Goal: Task Accomplishment & Management: Manage account settings

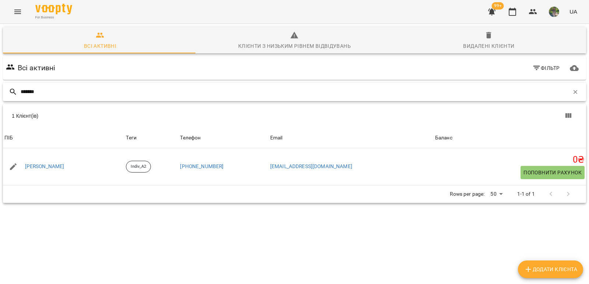
drag, startPoint x: 43, startPoint y: 90, endPoint x: 0, endPoint y: 92, distance: 42.8
click at [0, 92] on div "Всі активні Клієнти з низьким рівнем відвідувань Видалені клієнти Всі активні Ф…" at bounding box center [295, 140] width 592 height 237
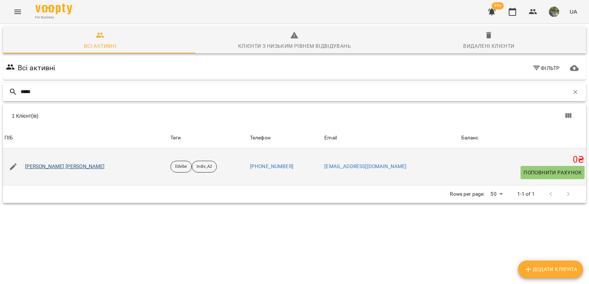
type input "*****"
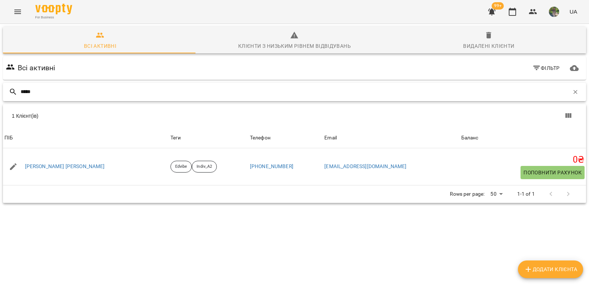
drag, startPoint x: 36, startPoint y: 94, endPoint x: 0, endPoint y: 104, distance: 37.4
click at [0, 104] on div "Всі активні Клієнти з низьким рівнем відвідувань Видалені клієнти Всі активні Ф…" at bounding box center [295, 140] width 592 height 237
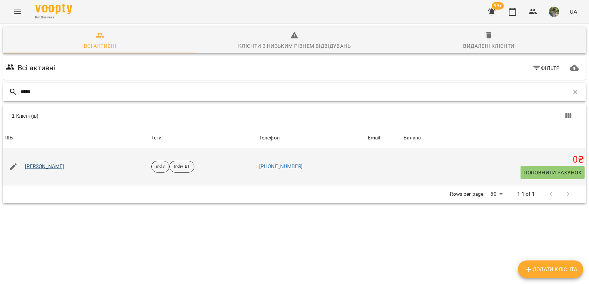
type input "*****"
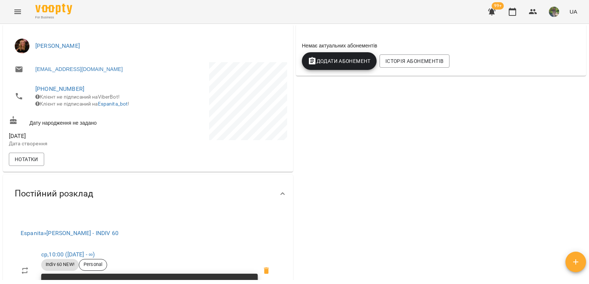
scroll to position [184, 0]
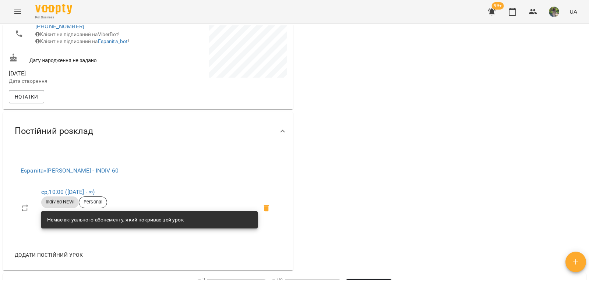
click at [480, 70] on div "0 ₴ Баланс Поповнити рахунок Актуальні абонементи ( 0 ) Немає актуальних абонем…" at bounding box center [440, 85] width 293 height 374
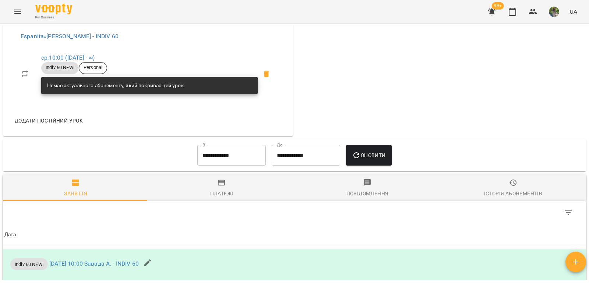
scroll to position [331, 0]
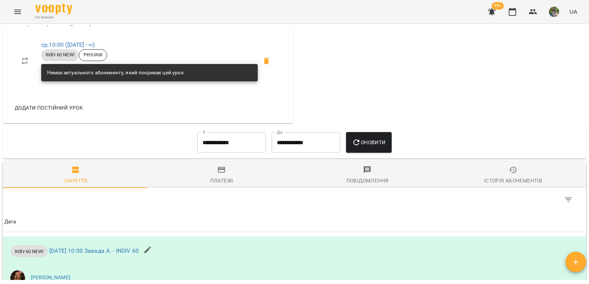
click at [516, 184] on div "Історія абонементів" at bounding box center [513, 180] width 58 height 9
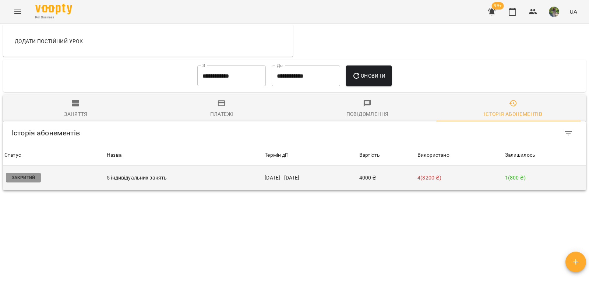
scroll to position [404, 0]
click at [471, 179] on p "4 ( 3200 ₴ )" at bounding box center [459, 178] width 84 height 8
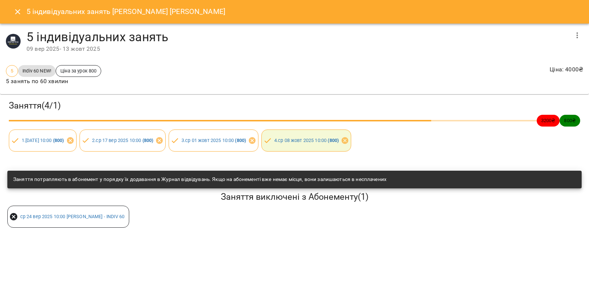
click at [578, 40] on button "button" at bounding box center [577, 35] width 18 height 18
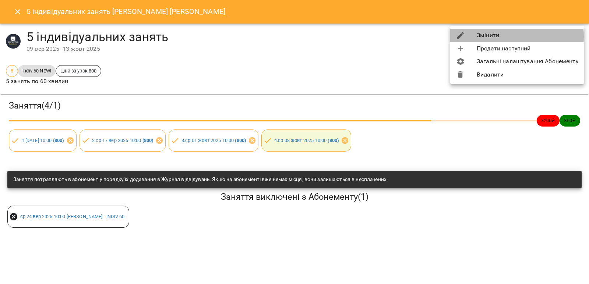
click at [512, 36] on li "Змінити" at bounding box center [517, 35] width 134 height 13
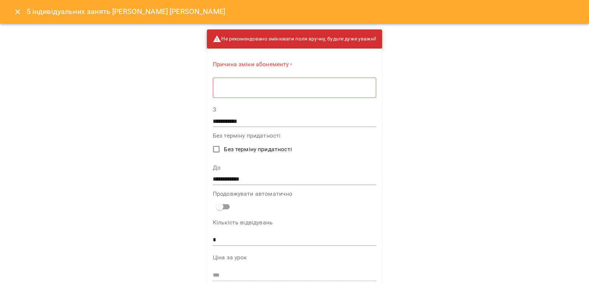
click at [222, 95] on div "* ​" at bounding box center [294, 87] width 163 height 21
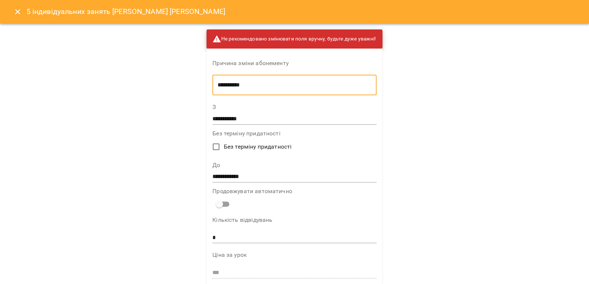
type textarea "**********"
click at [256, 177] on input "**********" at bounding box center [294, 177] width 164 height 12
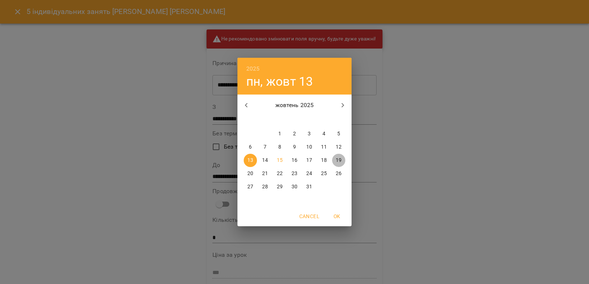
click at [340, 159] on p "19" at bounding box center [339, 160] width 6 height 7
type input "**********"
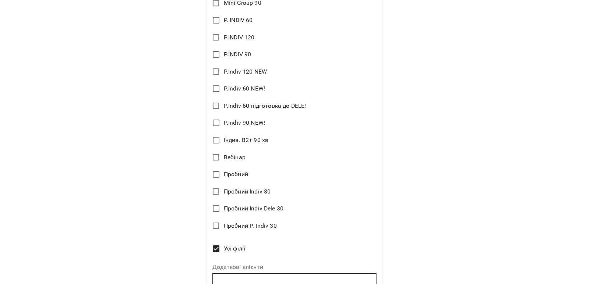
scroll to position [818, 0]
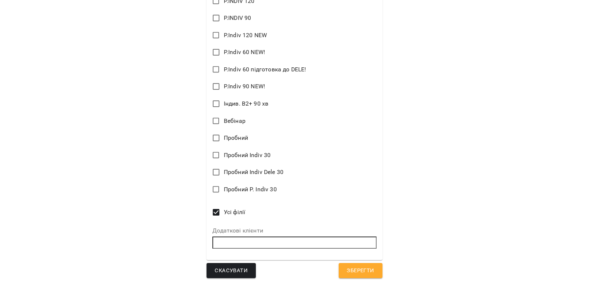
click at [360, 275] on span "Зберегти" at bounding box center [360, 271] width 27 height 10
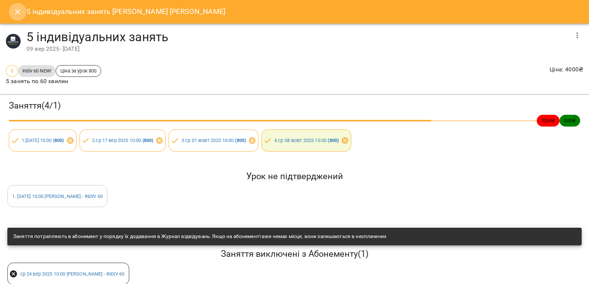
click at [17, 14] on icon "Close" at bounding box center [17, 11] width 9 height 9
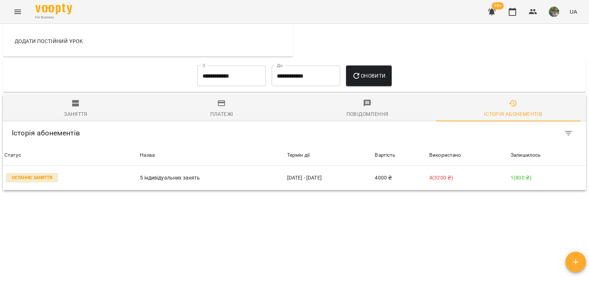
scroll to position [352, 0]
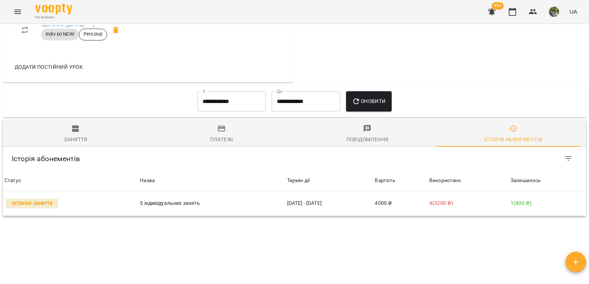
click at [81, 140] on span "Заняття" at bounding box center [75, 134] width 137 height 20
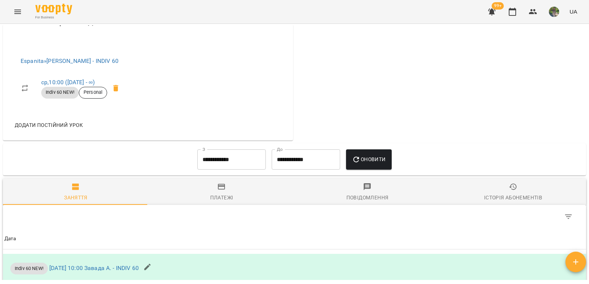
scroll to position [294, 0]
click at [230, 167] on input "**********" at bounding box center [231, 159] width 68 height 21
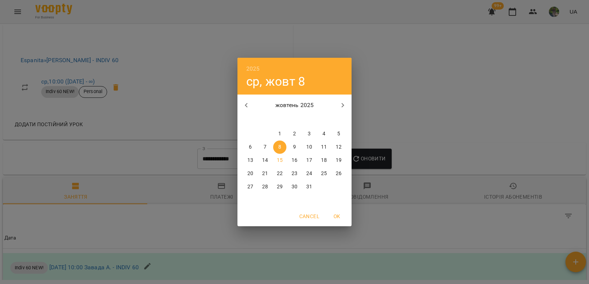
click at [243, 106] on icon "button" at bounding box center [246, 105] width 9 height 9
click at [264, 148] on p "9" at bounding box center [265, 147] width 3 height 7
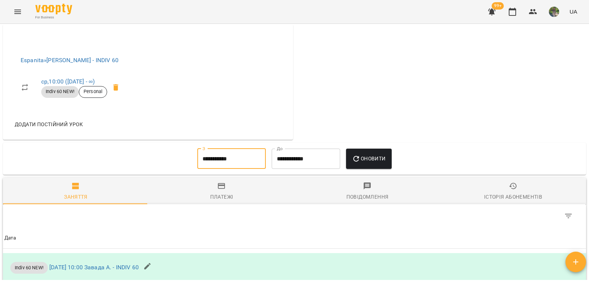
click at [367, 163] on span "Оновити" at bounding box center [368, 158] width 33 height 9
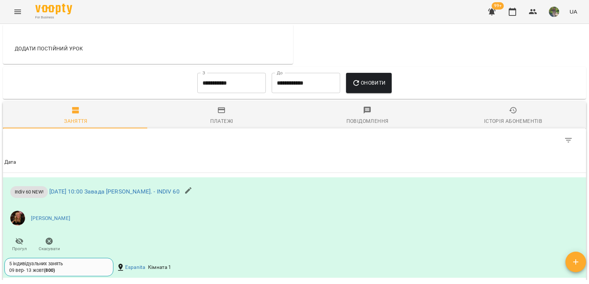
scroll to position [368, 0]
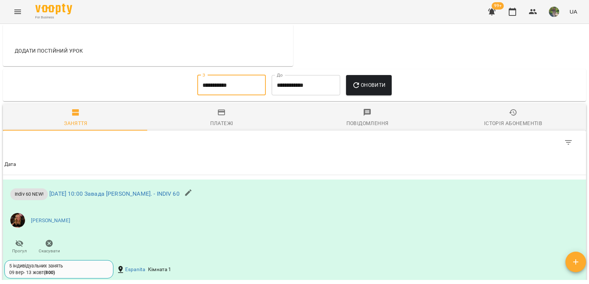
click at [216, 94] on input "**********" at bounding box center [231, 85] width 68 height 21
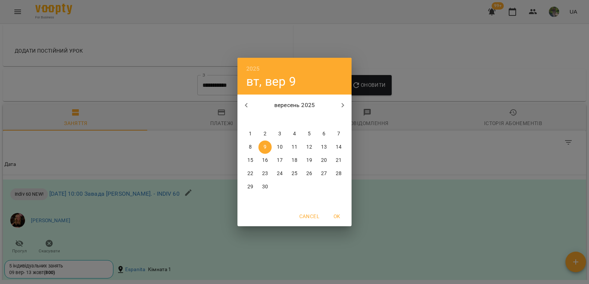
click at [267, 136] on span "2" at bounding box center [264, 133] width 13 height 7
type input "**********"
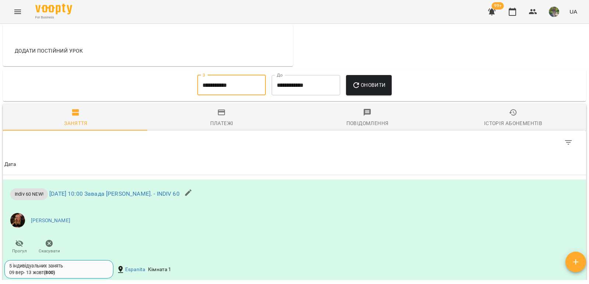
click at [374, 89] on span "Оновити" at bounding box center [368, 85] width 33 height 9
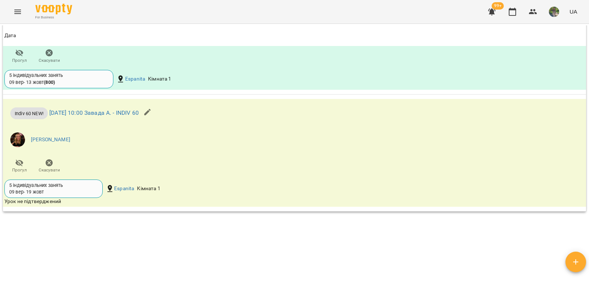
scroll to position [1104, 0]
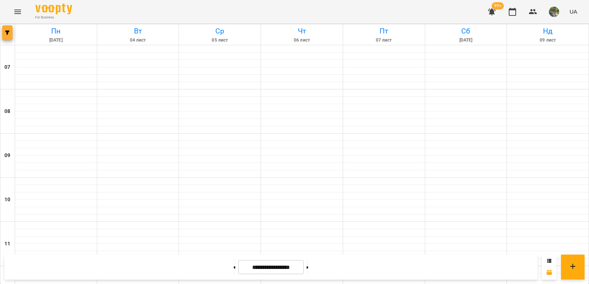
scroll to position [184, 0]
click at [4, 34] on span "button" at bounding box center [7, 33] width 10 height 4
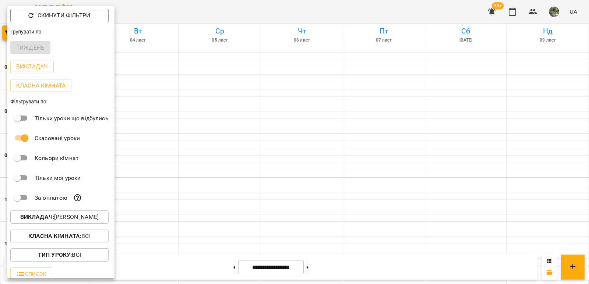
click at [94, 218] on span "Викладач : [PERSON_NAME]" at bounding box center [59, 217] width 86 height 9
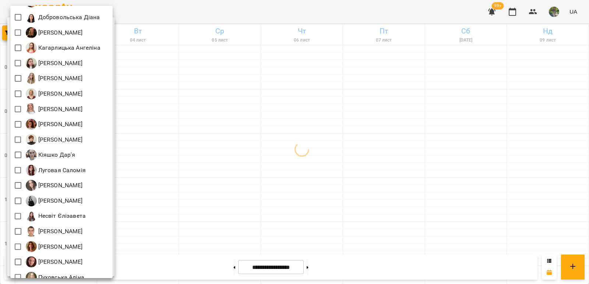
scroll to position [0, 0]
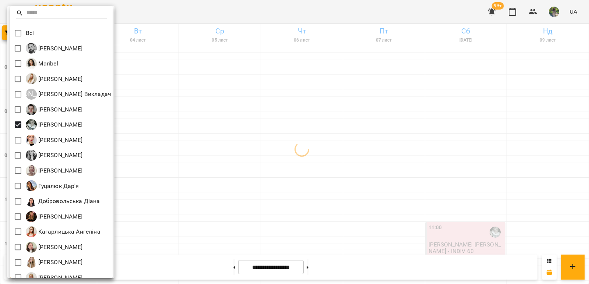
click at [236, 131] on div at bounding box center [294, 142] width 589 height 284
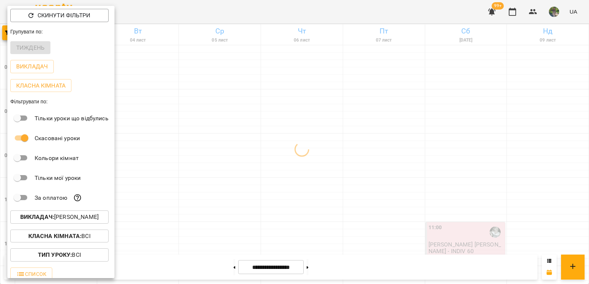
click at [195, 98] on div at bounding box center [294, 142] width 589 height 284
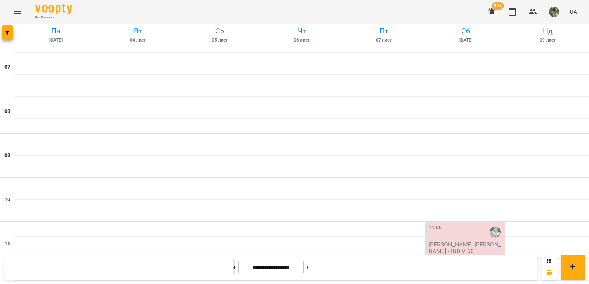
click at [234, 267] on icon at bounding box center [235, 267] width 2 height 3
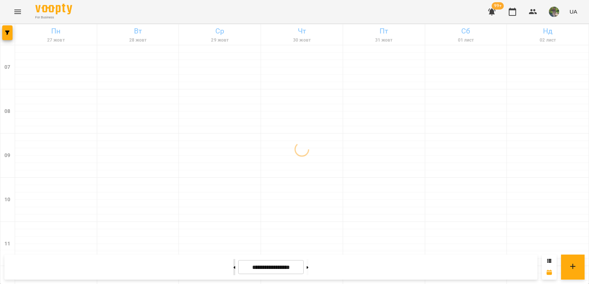
click at [234, 267] on icon at bounding box center [235, 267] width 2 height 3
type input "**********"
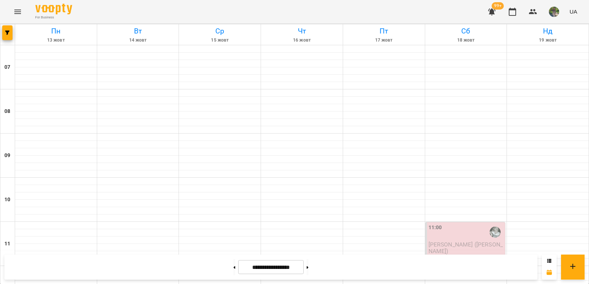
scroll to position [331, 0]
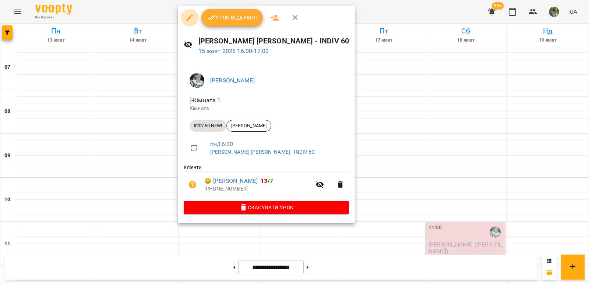
click at [192, 17] on icon "button" at bounding box center [189, 17] width 9 height 9
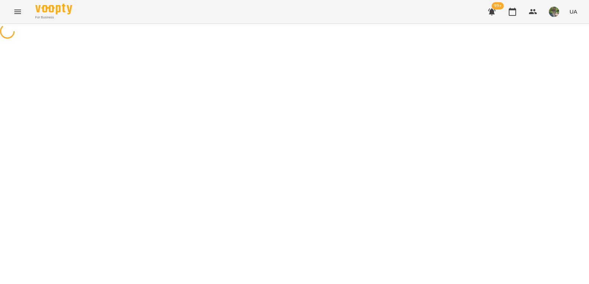
select select "**********"
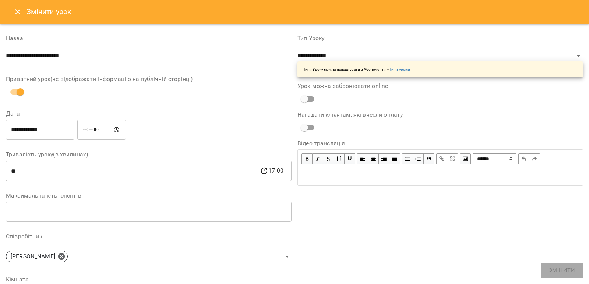
click at [92, 129] on input "*****" at bounding box center [101, 130] width 49 height 21
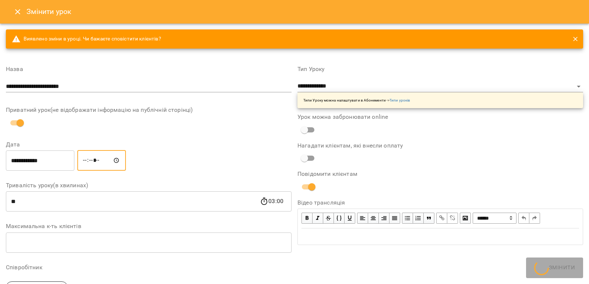
type input "*****"
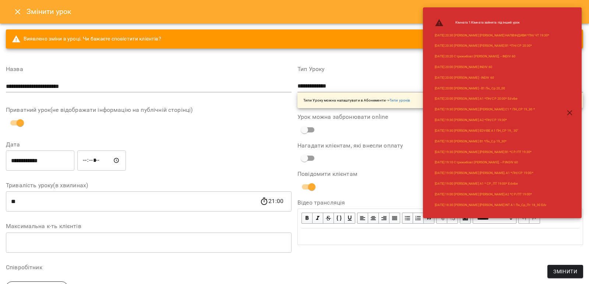
click at [417, 268] on div "**********" at bounding box center [439, 256] width 291 height 399
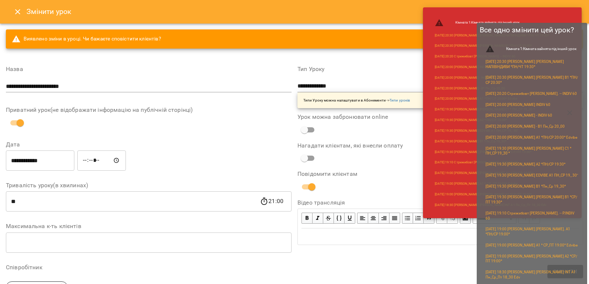
click at [565, 272] on span "Змінити" at bounding box center [565, 271] width 24 height 9
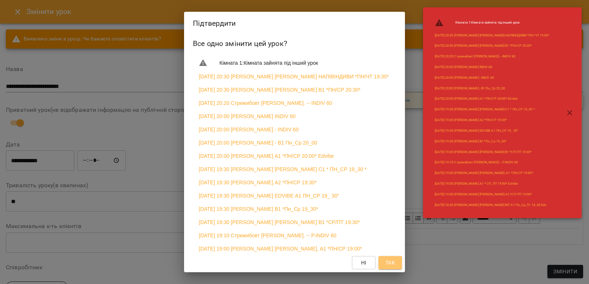
click at [397, 259] on button "Так" at bounding box center [390, 262] width 24 height 13
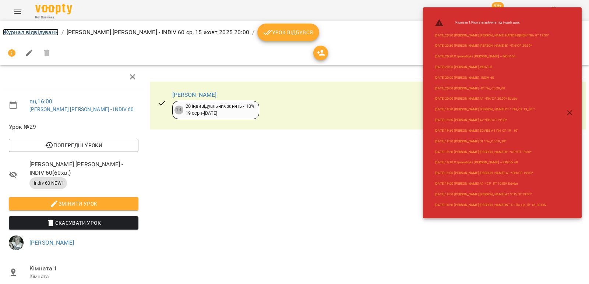
click at [35, 32] on link "Журнал відвідувань" at bounding box center [31, 32] width 56 height 7
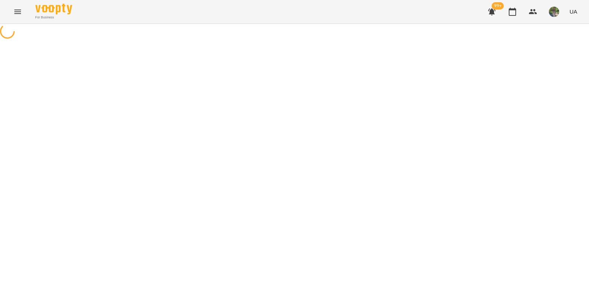
click at [316, 40] on div at bounding box center [294, 32] width 589 height 17
click at [17, 11] on icon "Menu" at bounding box center [17, 11] width 9 height 9
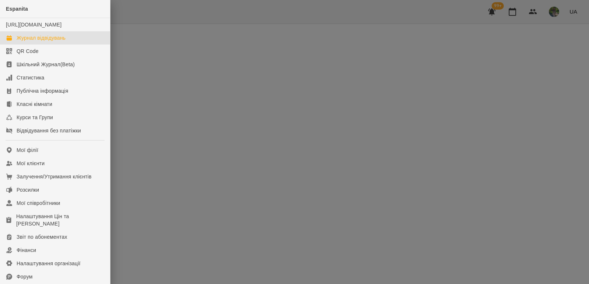
click at [211, 137] on div at bounding box center [294, 142] width 589 height 284
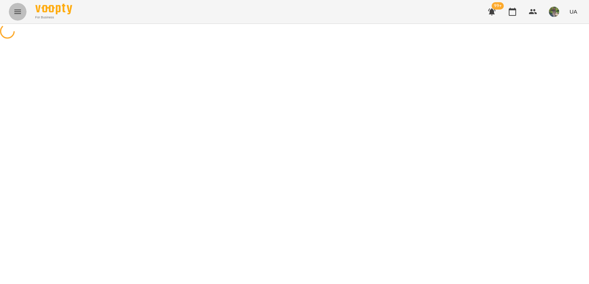
click at [19, 13] on icon "Menu" at bounding box center [17, 11] width 9 height 9
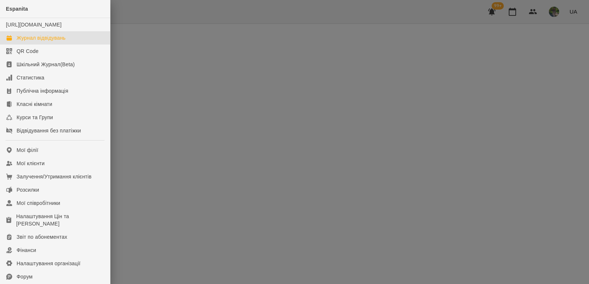
click at [40, 42] on div "Журнал відвідувань" at bounding box center [41, 37] width 49 height 7
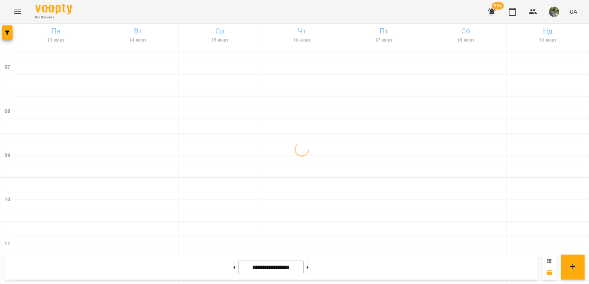
click at [550, 262] on icon at bounding box center [549, 261] width 4 height 4
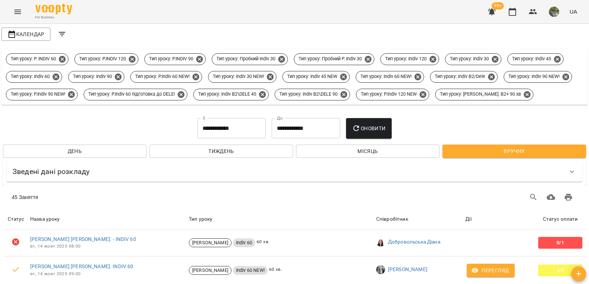
click at [215, 127] on div "**********" at bounding box center [294, 92] width 586 height 134
click at [210, 139] on input "**********" at bounding box center [231, 128] width 68 height 21
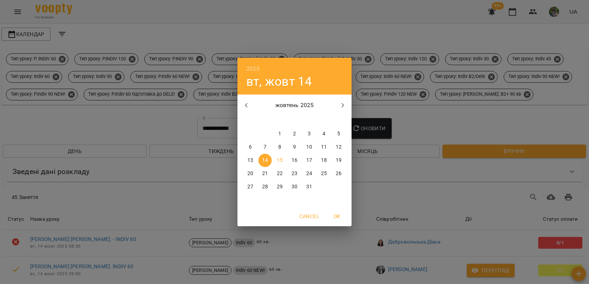
click at [282, 159] on p "15" at bounding box center [280, 160] width 6 height 7
type input "**********"
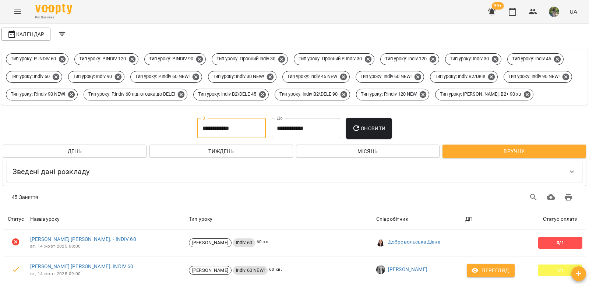
click at [305, 139] on input "**********" at bounding box center [306, 128] width 68 height 21
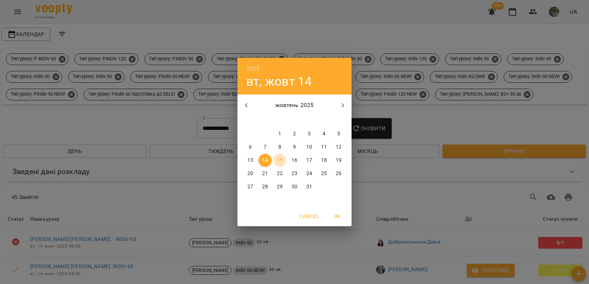
drag, startPoint x: 277, startPoint y: 160, endPoint x: 308, endPoint y: 154, distance: 31.5
click at [278, 160] on p "15" at bounding box center [280, 160] width 6 height 7
type input "**********"
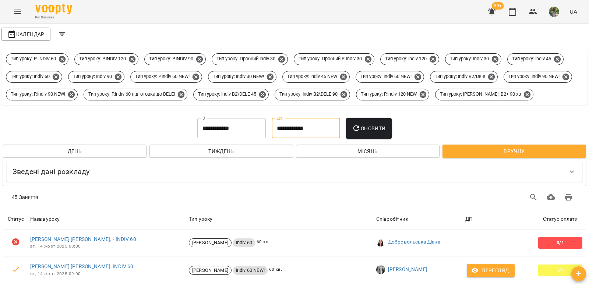
click at [351, 139] on button "Оновити" at bounding box center [368, 128] width 45 height 21
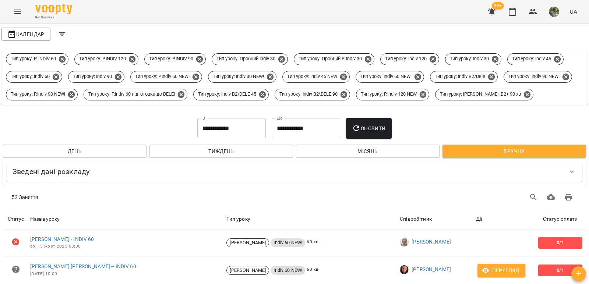
scroll to position [184, 0]
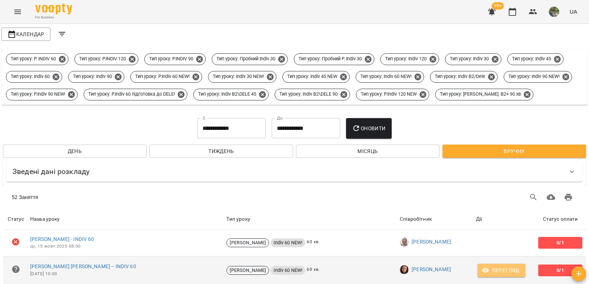
click at [498, 266] on span "Перегляд" at bounding box center [501, 270] width 36 height 9
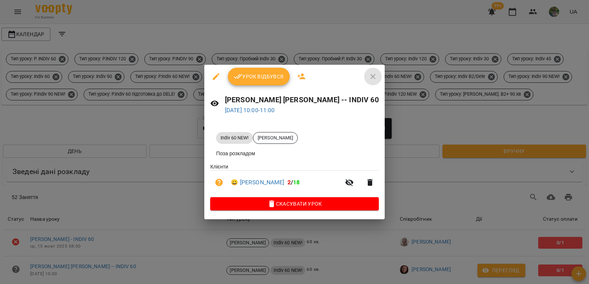
click at [370, 77] on icon "button" at bounding box center [372, 76] width 5 height 5
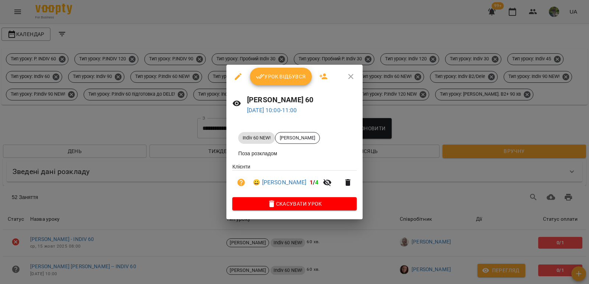
click at [355, 77] on icon "button" at bounding box center [350, 76] width 9 height 9
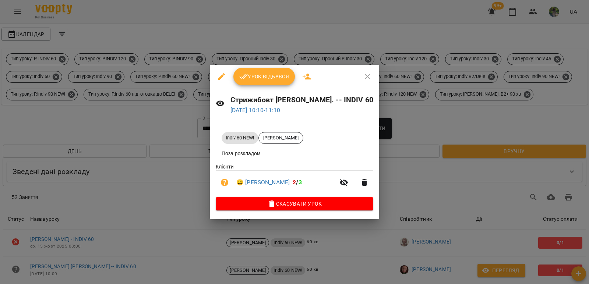
click at [363, 75] on icon "button" at bounding box center [367, 76] width 9 height 9
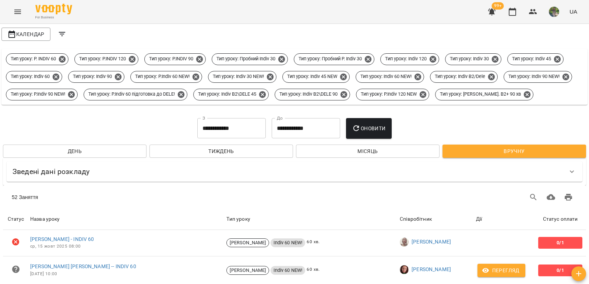
scroll to position [405, 0]
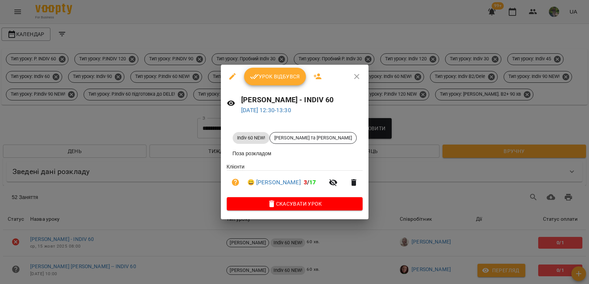
click at [357, 76] on icon "button" at bounding box center [356, 76] width 9 height 9
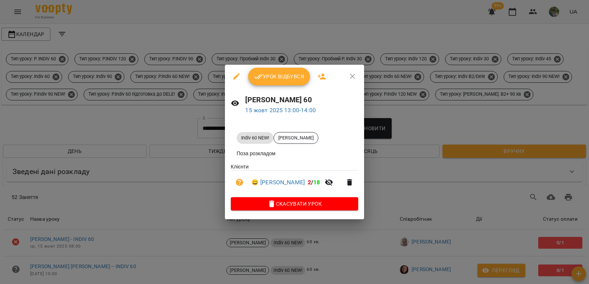
click at [356, 77] on icon "button" at bounding box center [352, 76] width 9 height 9
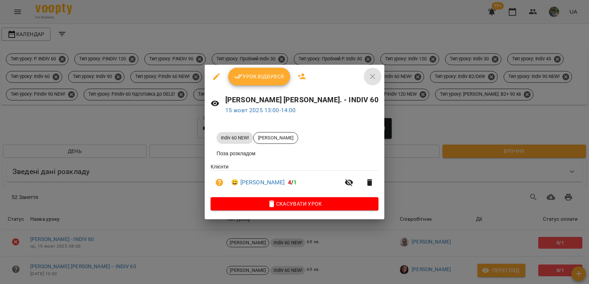
click at [370, 75] on icon "button" at bounding box center [372, 76] width 5 height 5
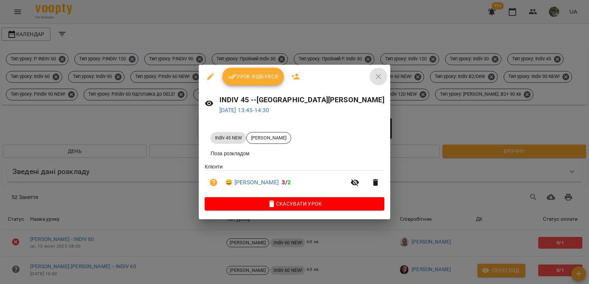
click at [376, 75] on icon "button" at bounding box center [378, 76] width 5 height 5
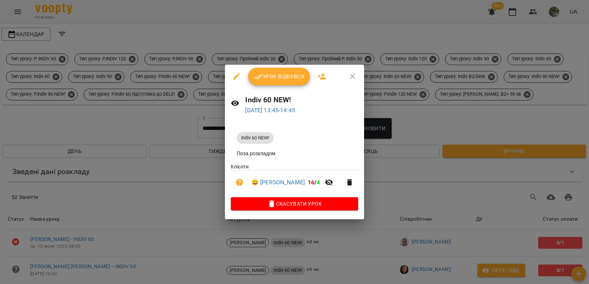
click at [357, 77] on icon "button" at bounding box center [352, 76] width 9 height 9
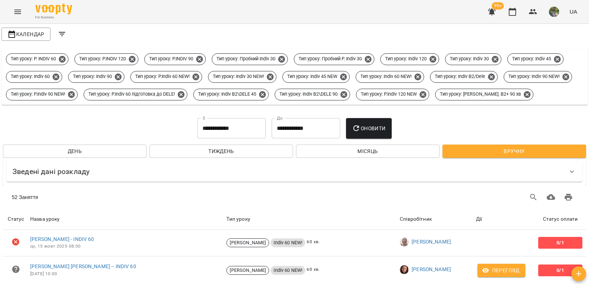
scroll to position [552, 0]
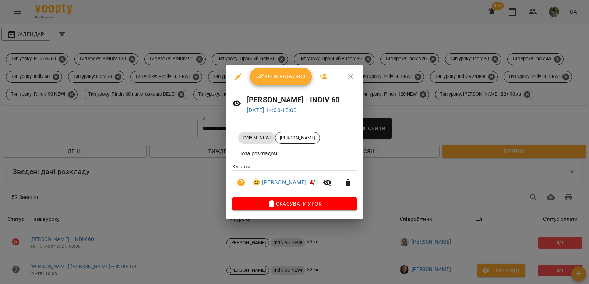
drag, startPoint x: 352, startPoint y: 73, endPoint x: 397, endPoint y: 100, distance: 52.6
click at [352, 74] on icon "button" at bounding box center [350, 76] width 9 height 9
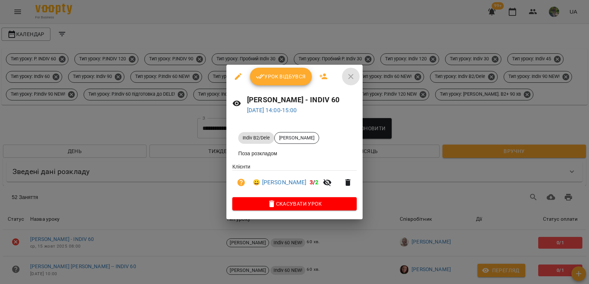
click at [355, 73] on icon "button" at bounding box center [350, 76] width 9 height 9
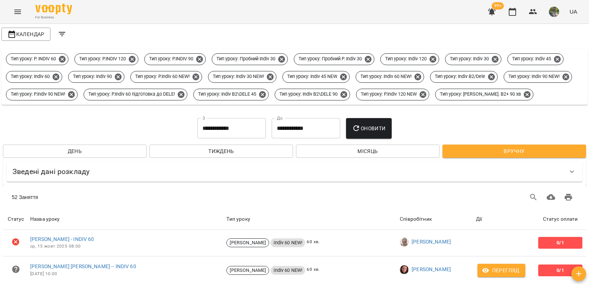
scroll to position [662, 0]
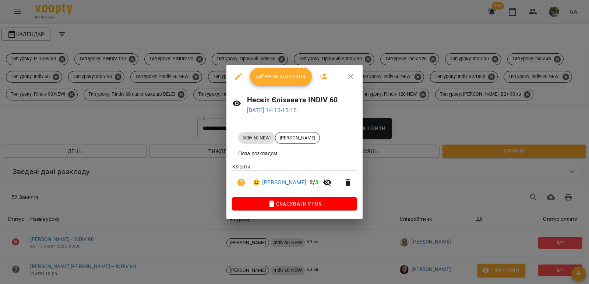
click at [346, 77] on icon "button" at bounding box center [350, 76] width 9 height 9
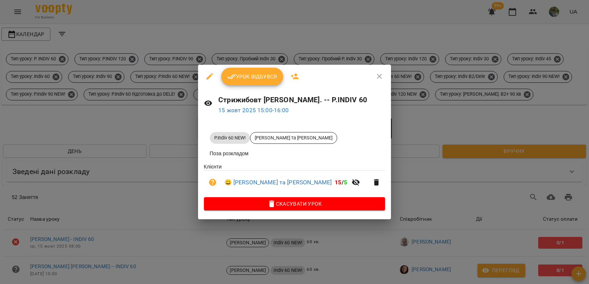
click at [382, 75] on icon "button" at bounding box center [379, 76] width 5 height 5
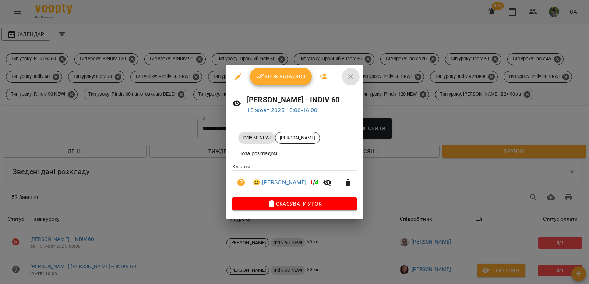
click at [346, 77] on icon "button" at bounding box center [350, 76] width 9 height 9
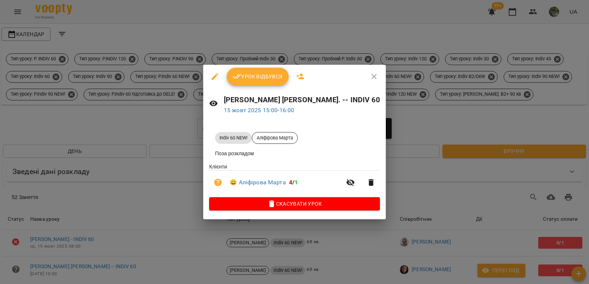
click at [370, 77] on icon "button" at bounding box center [374, 76] width 9 height 9
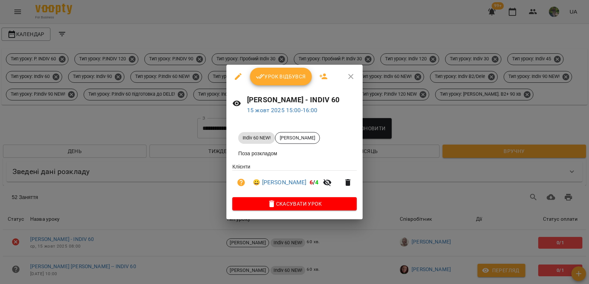
click at [355, 74] on icon "button" at bounding box center [350, 76] width 9 height 9
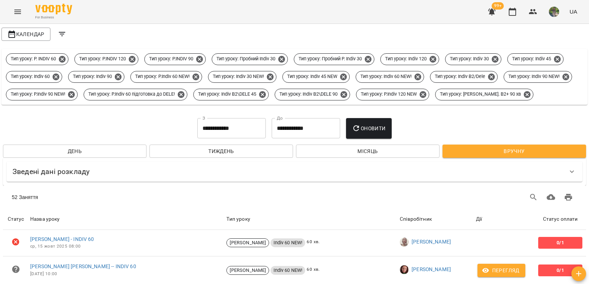
scroll to position [847, 0]
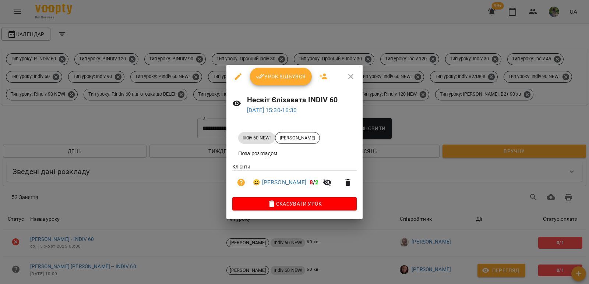
click at [354, 74] on icon "button" at bounding box center [350, 76] width 9 height 9
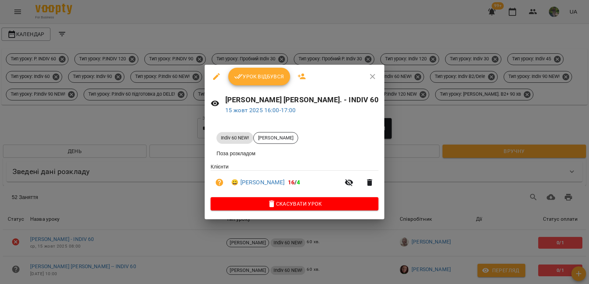
click at [368, 75] on icon "button" at bounding box center [372, 76] width 9 height 9
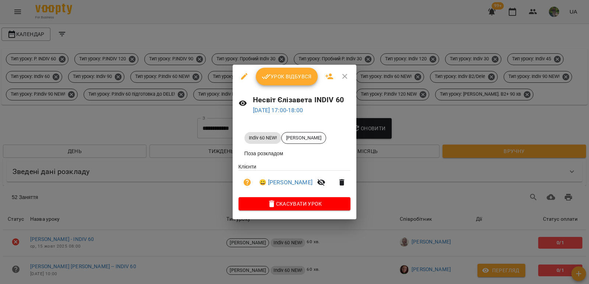
click at [343, 76] on icon "button" at bounding box center [344, 76] width 5 height 5
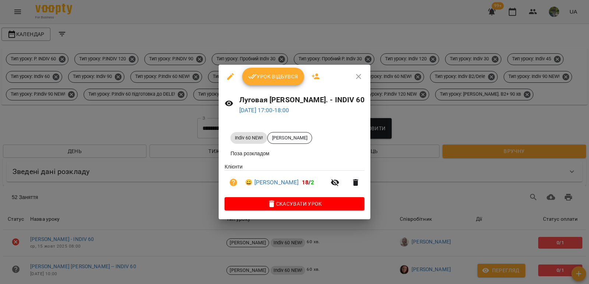
click at [354, 74] on icon "button" at bounding box center [358, 76] width 9 height 9
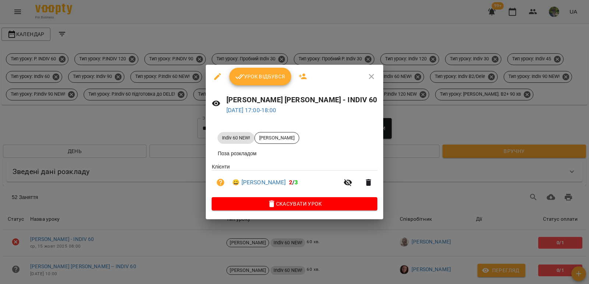
click at [367, 75] on icon "button" at bounding box center [371, 76] width 9 height 9
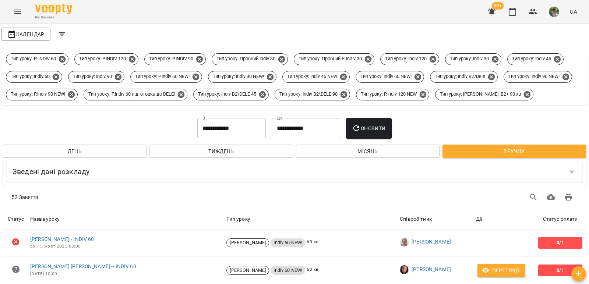
scroll to position [1031, 0]
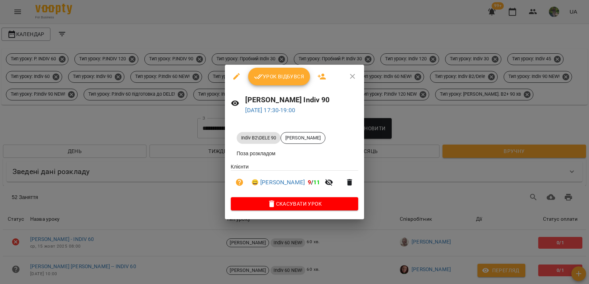
drag, startPoint x: 354, startPoint y: 75, endPoint x: 367, endPoint y: 91, distance: 20.3
click at [354, 75] on icon "button" at bounding box center [352, 76] width 9 height 9
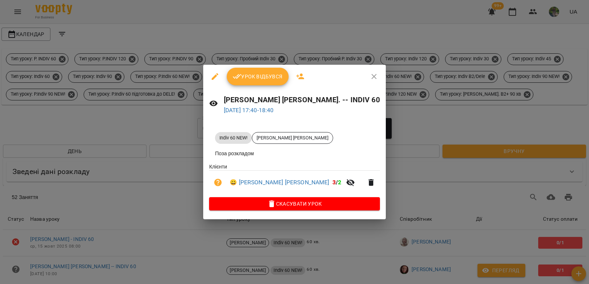
click at [371, 75] on icon "button" at bounding box center [373, 76] width 5 height 5
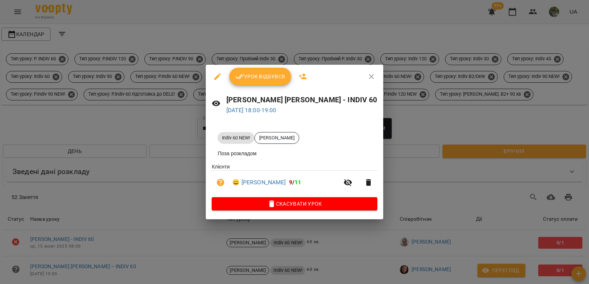
click at [363, 71] on button "button" at bounding box center [372, 77] width 18 height 18
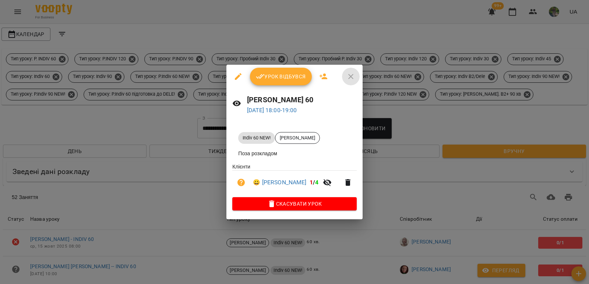
click at [346, 73] on icon "button" at bounding box center [350, 76] width 9 height 9
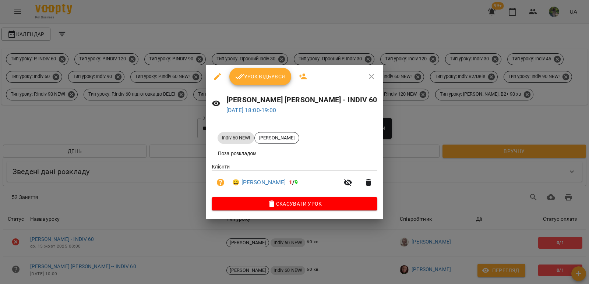
click at [367, 74] on icon "button" at bounding box center [371, 76] width 9 height 9
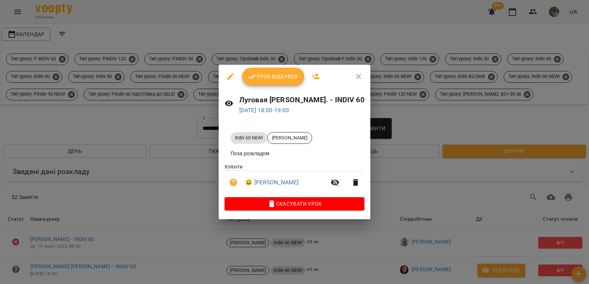
click at [354, 76] on icon "button" at bounding box center [358, 76] width 9 height 9
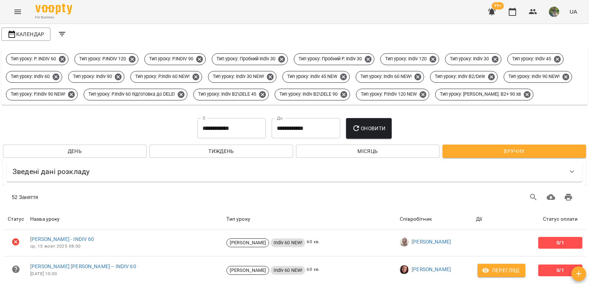
scroll to position [1215, 0]
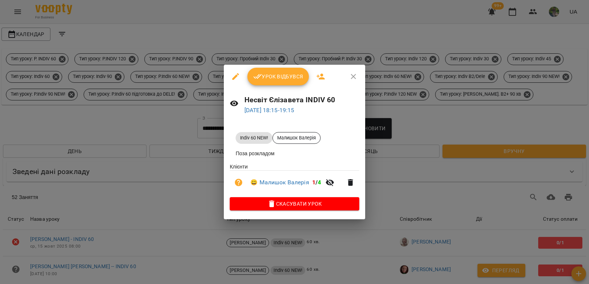
click at [353, 75] on icon "button" at bounding box center [353, 76] width 5 height 5
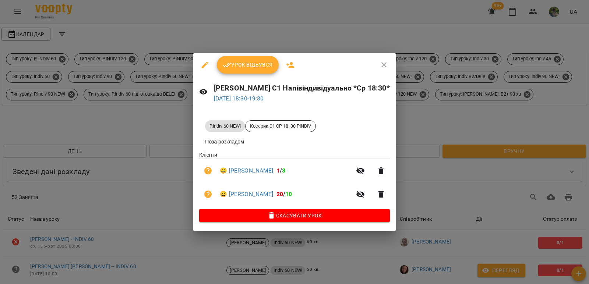
click at [379, 63] on icon "button" at bounding box center [383, 64] width 9 height 9
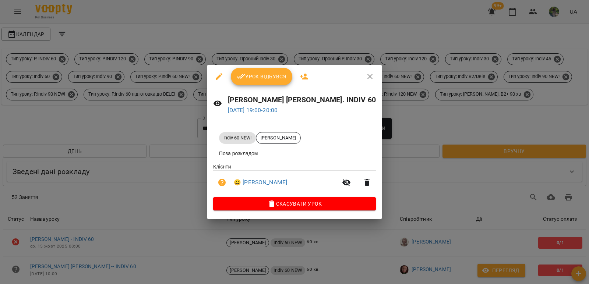
click at [365, 76] on icon "button" at bounding box center [369, 76] width 9 height 9
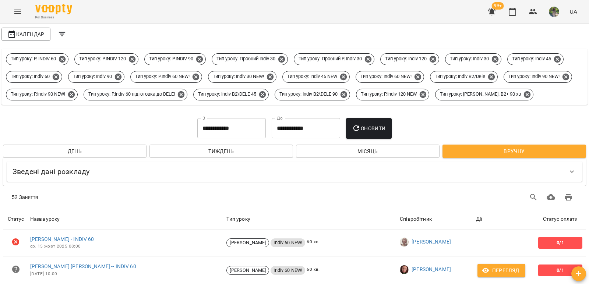
scroll to position [1325, 0]
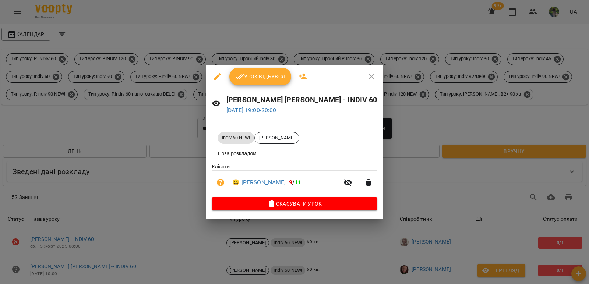
click at [367, 76] on icon "button" at bounding box center [371, 76] width 9 height 9
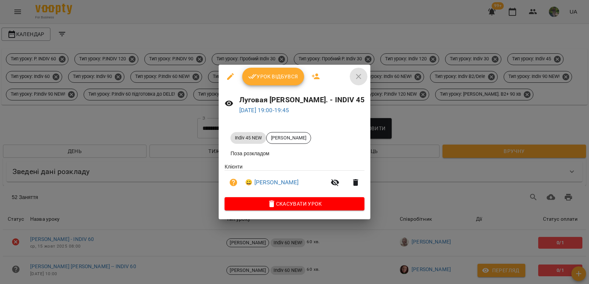
click at [356, 73] on icon "button" at bounding box center [358, 76] width 9 height 9
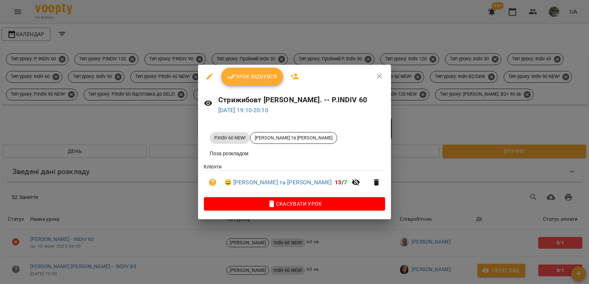
drag, startPoint x: 368, startPoint y: 75, endPoint x: 413, endPoint y: 113, distance: 59.3
click at [375, 74] on icon "button" at bounding box center [379, 76] width 9 height 9
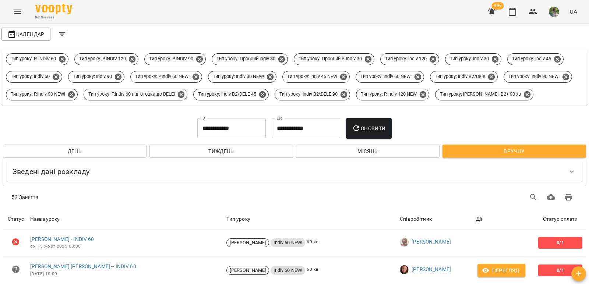
scroll to position [1449, 0]
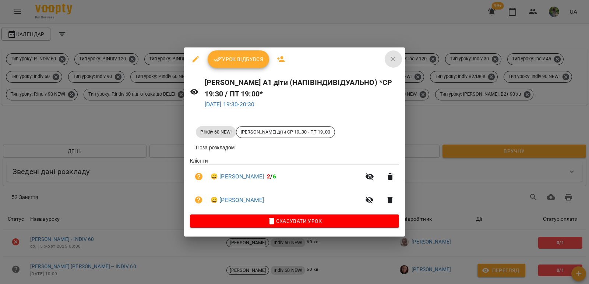
click at [395, 58] on icon "button" at bounding box center [393, 59] width 9 height 9
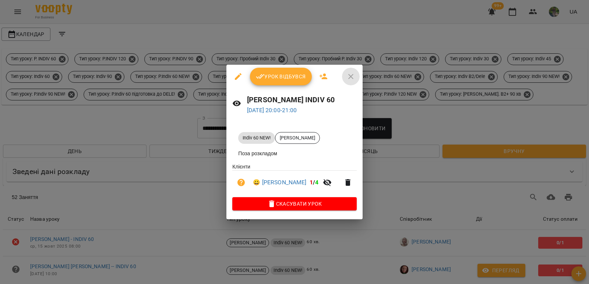
click at [348, 76] on icon "button" at bounding box center [350, 76] width 5 height 5
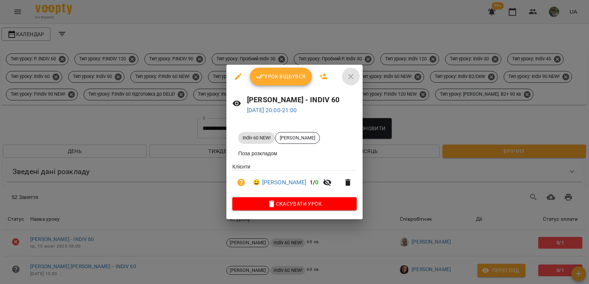
click at [348, 77] on icon "button" at bounding box center [350, 76] width 5 height 5
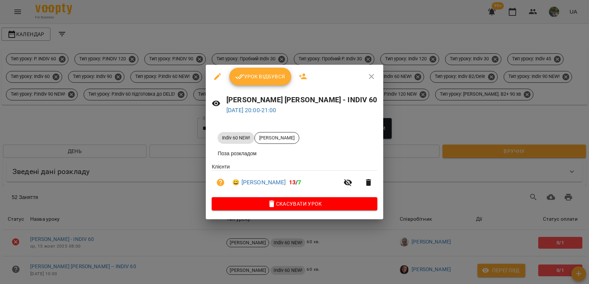
click at [367, 78] on icon "button" at bounding box center [371, 76] width 9 height 9
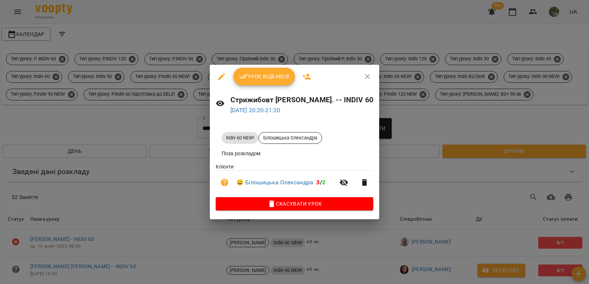
click at [363, 75] on icon "button" at bounding box center [367, 76] width 9 height 9
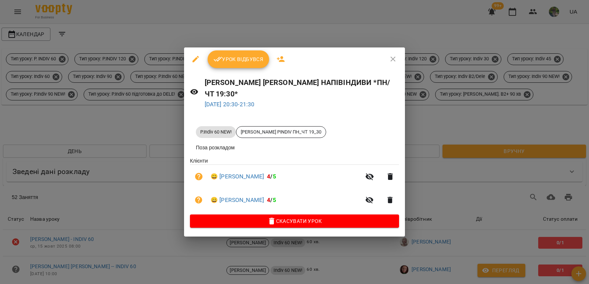
click at [389, 64] on icon "button" at bounding box center [393, 59] width 9 height 9
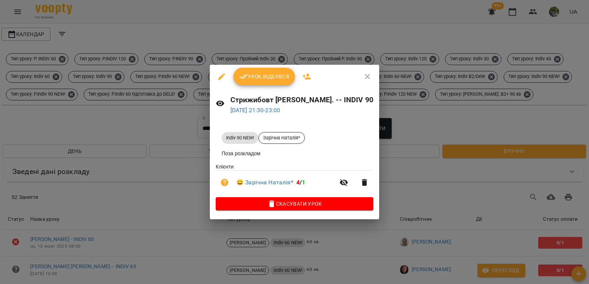
click at [363, 73] on icon "button" at bounding box center [367, 76] width 9 height 9
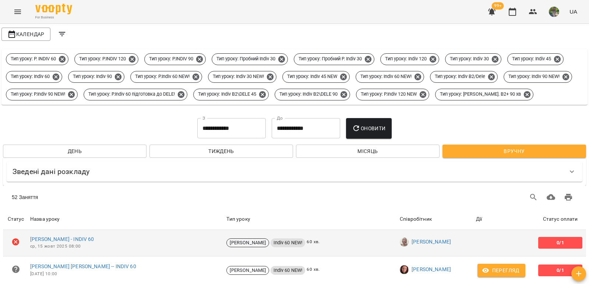
scroll to position [0, 0]
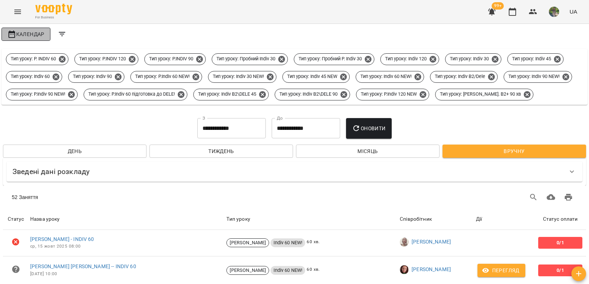
click at [38, 33] on span "Календар" at bounding box center [25, 34] width 37 height 9
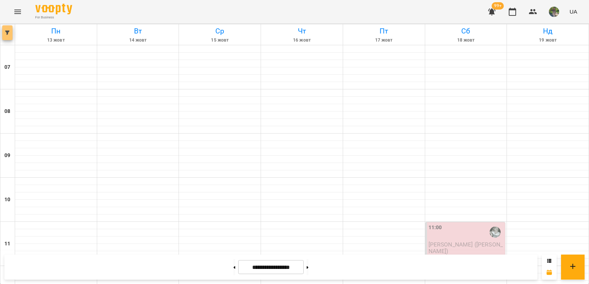
click at [10, 32] on span "button" at bounding box center [7, 33] width 10 height 4
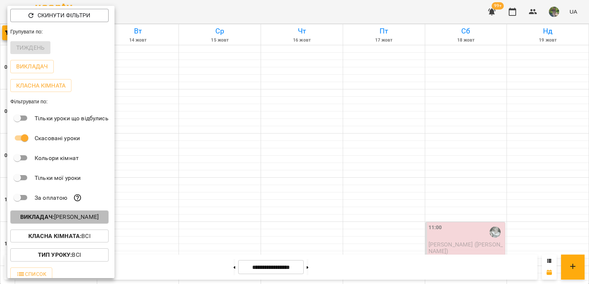
click at [99, 221] on p "Викладач : Бондаренко Наталія" at bounding box center [59, 217] width 78 height 9
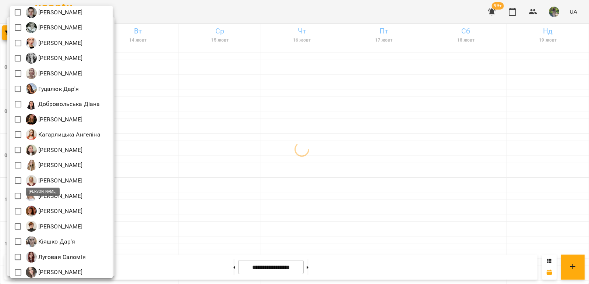
scroll to position [110, 0]
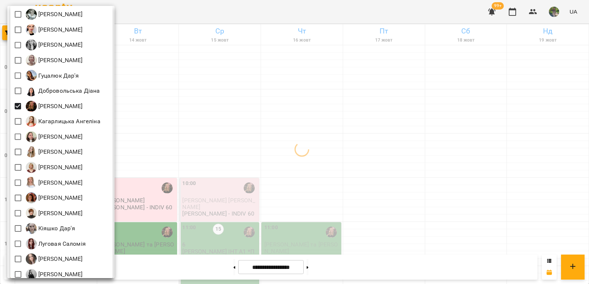
click at [226, 119] on div at bounding box center [294, 142] width 589 height 284
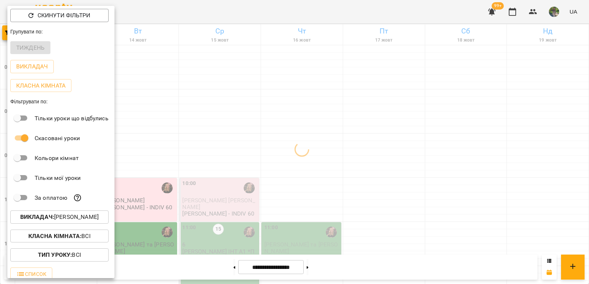
click at [209, 117] on div at bounding box center [294, 142] width 589 height 284
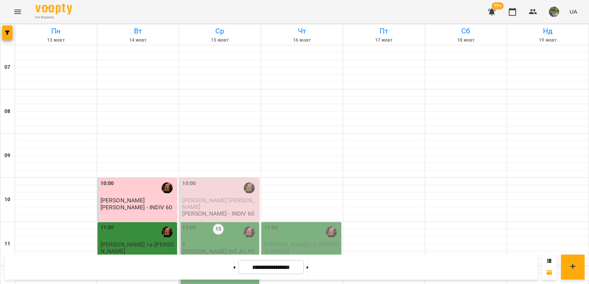
click at [211, 197] on span "Сидільников Владислав" at bounding box center [218, 203] width 73 height 13
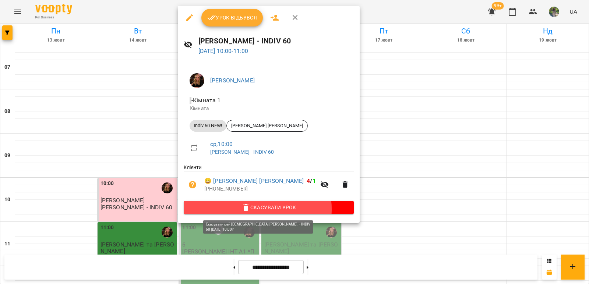
click at [251, 210] on span "Скасувати Урок" at bounding box center [269, 207] width 158 height 9
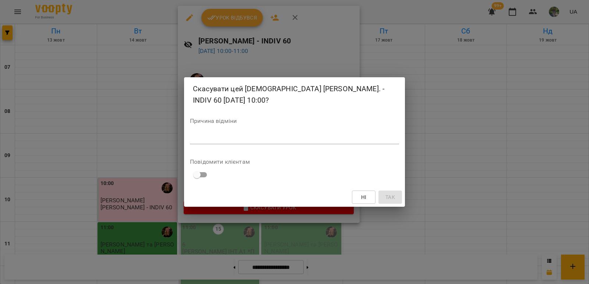
click at [270, 133] on div "*" at bounding box center [294, 138] width 209 height 12
type textarea "*******"
click at [390, 202] on button "Так" at bounding box center [390, 197] width 24 height 13
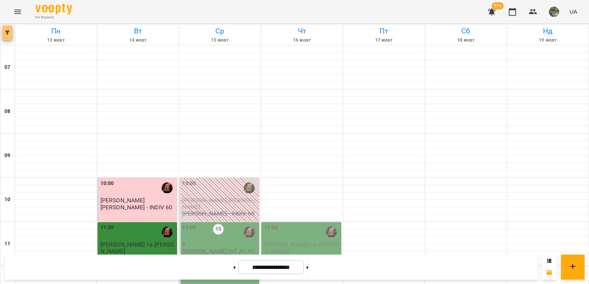
click at [7, 33] on icon "button" at bounding box center [7, 33] width 4 height 4
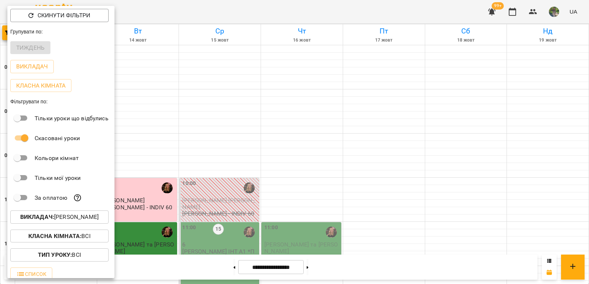
click at [88, 219] on p "Викладач : Завада Аня" at bounding box center [59, 217] width 78 height 9
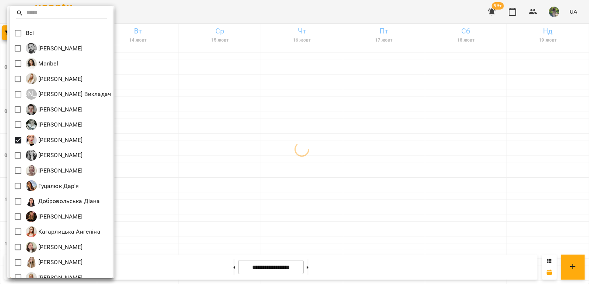
click at [272, 153] on div at bounding box center [294, 142] width 589 height 284
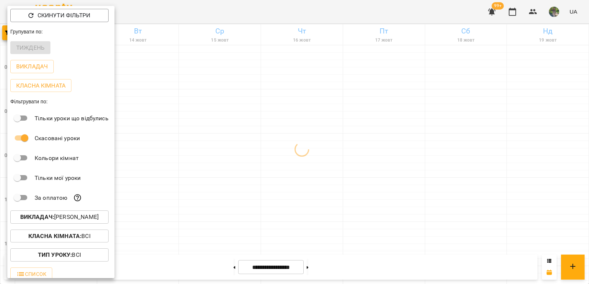
click at [218, 152] on div at bounding box center [294, 142] width 589 height 284
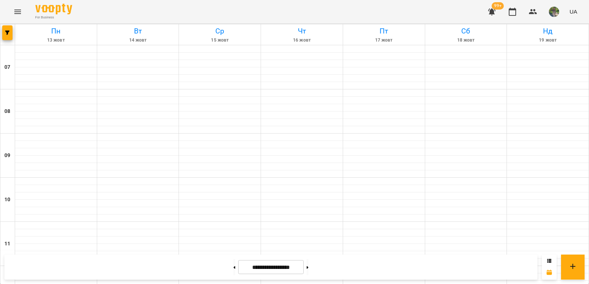
scroll to position [405, 0]
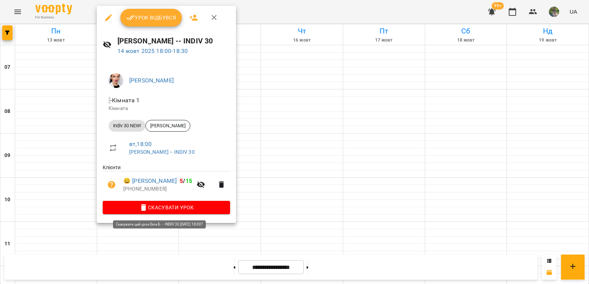
click at [171, 211] on span "Скасувати Урок" at bounding box center [167, 207] width 116 height 9
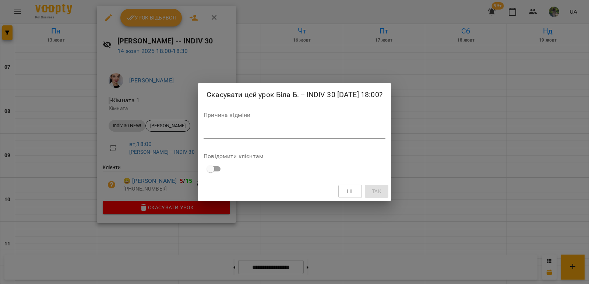
click at [206, 135] on textarea at bounding box center [295, 132] width 182 height 7
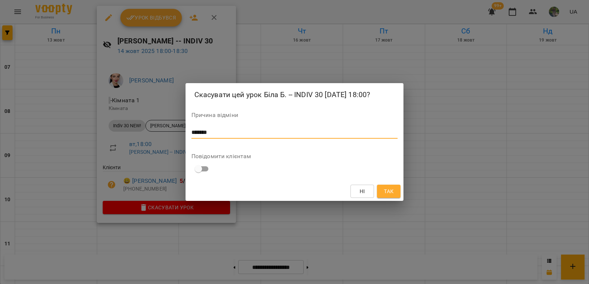
type textarea "*******"
click at [386, 191] on span "Так" at bounding box center [389, 191] width 10 height 9
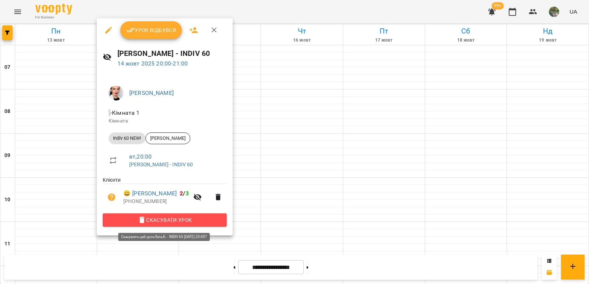
click at [214, 220] on span "Скасувати Урок" at bounding box center [165, 220] width 112 height 9
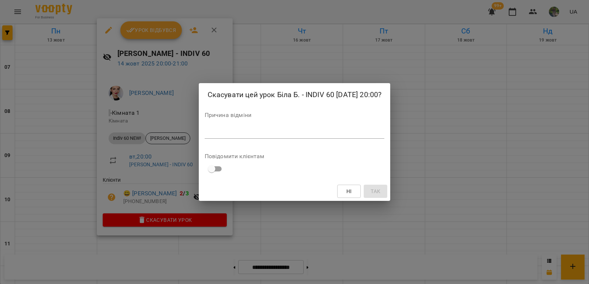
click at [255, 133] on textarea at bounding box center [295, 132] width 180 height 7
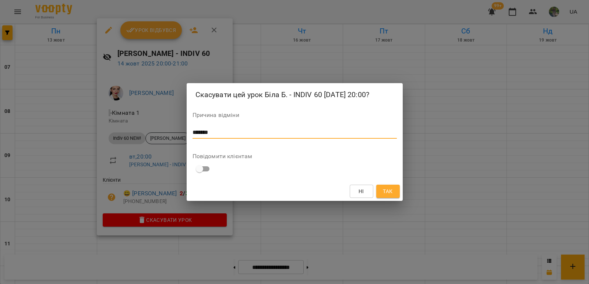
type textarea "*******"
click at [389, 191] on span "Так" at bounding box center [388, 191] width 10 height 9
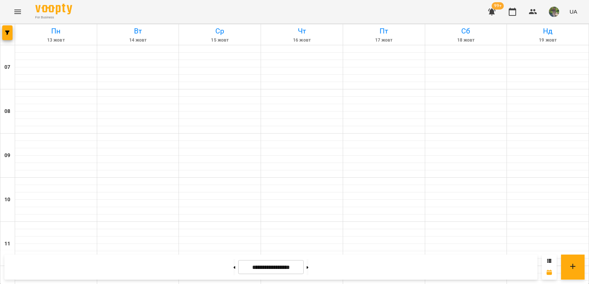
scroll to position [501, 0]
click at [10, 38] on button "button" at bounding box center [7, 32] width 10 height 15
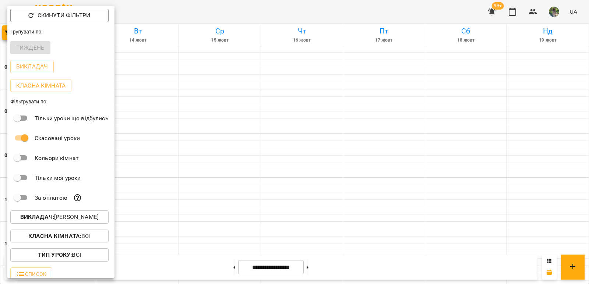
click at [96, 224] on button "Викладач : Біла Богдана" at bounding box center [59, 217] width 98 height 13
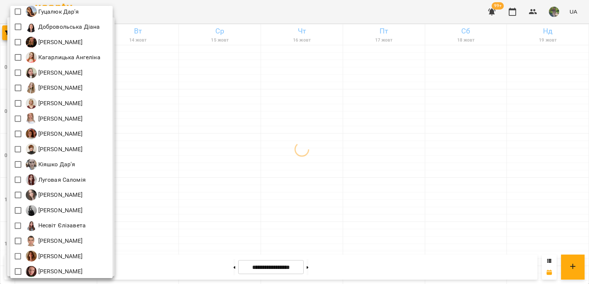
scroll to position [221, 0]
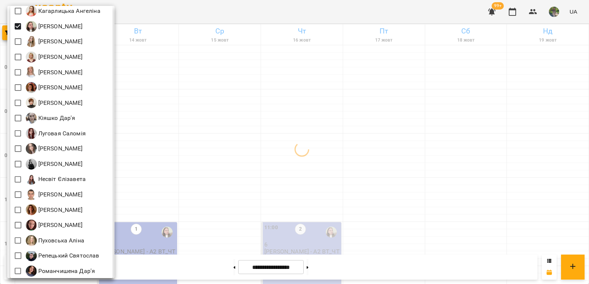
drag, startPoint x: 264, startPoint y: 77, endPoint x: 245, endPoint y: 86, distance: 20.4
click at [264, 77] on div at bounding box center [294, 142] width 589 height 284
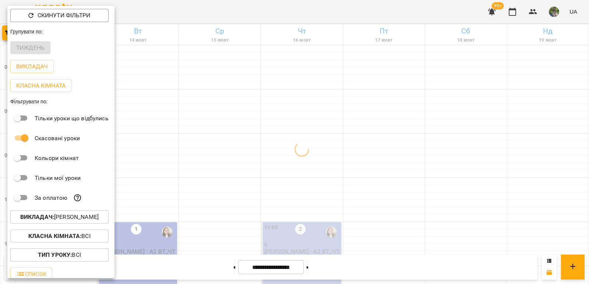
click at [221, 92] on div "Всі Iván Sánchez-Gil Maribel Адамович Вікторія А Андрій Тест Викладач Безкорова…" at bounding box center [294, 142] width 589 height 284
click at [222, 94] on div at bounding box center [294, 142] width 589 height 284
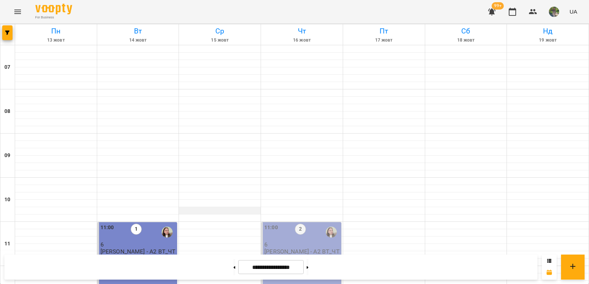
scroll to position [258, 0]
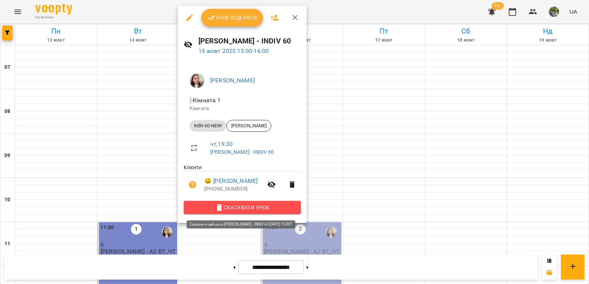
click at [272, 206] on span "Скасувати Урок" at bounding box center [242, 207] width 105 height 9
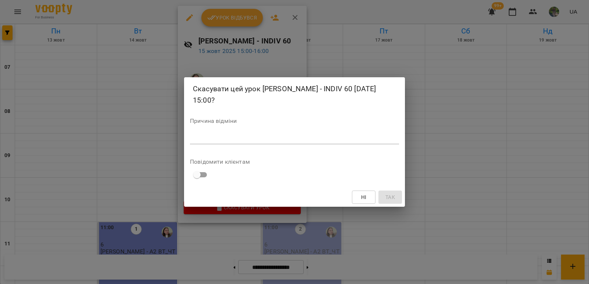
click at [271, 138] on textarea at bounding box center [294, 138] width 209 height 7
type textarea "*******"
click at [385, 194] on span "Так" at bounding box center [390, 197] width 10 height 9
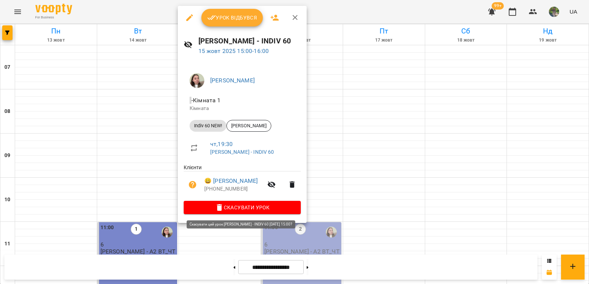
click at [273, 213] on button "Скасувати Урок" at bounding box center [242, 207] width 117 height 13
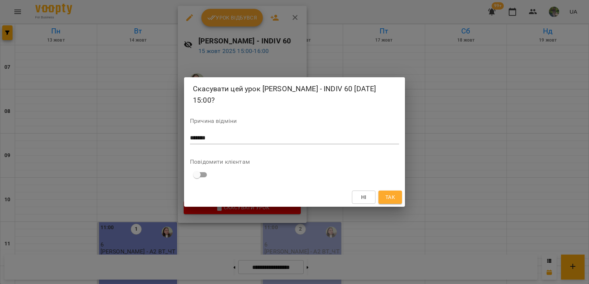
click at [395, 200] on span "Так" at bounding box center [390, 197] width 10 height 9
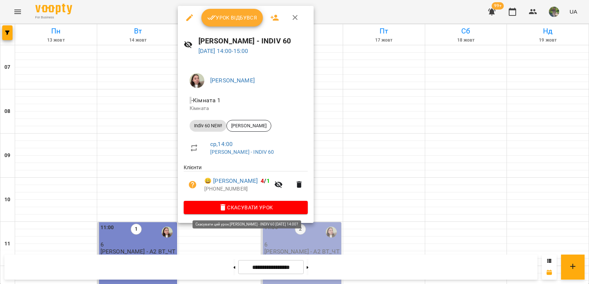
click at [272, 208] on span "Скасувати Урок" at bounding box center [246, 207] width 112 height 9
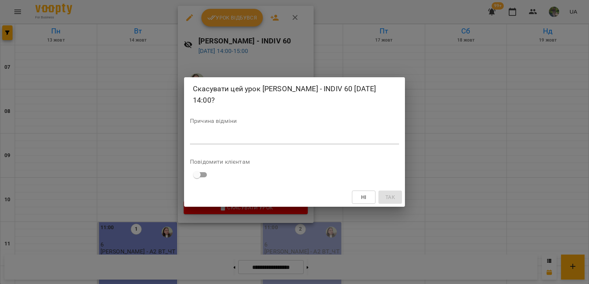
click at [287, 138] on textarea at bounding box center [294, 138] width 209 height 7
type textarea "*******"
click at [402, 198] on button "Так" at bounding box center [390, 197] width 24 height 13
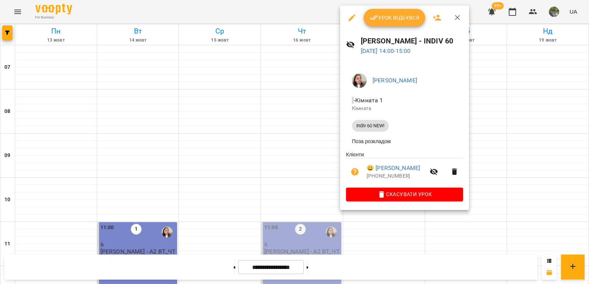
click at [388, 192] on span "Скасувати Урок" at bounding box center [404, 194] width 105 height 9
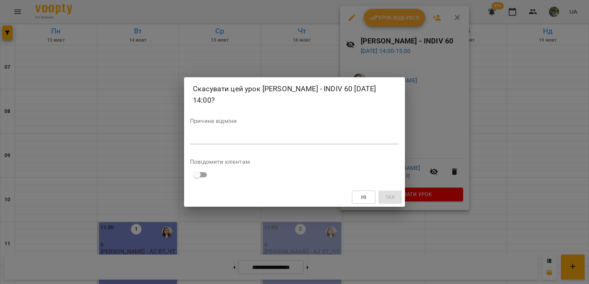
click at [364, 144] on div "*" at bounding box center [294, 138] width 209 height 12
type textarea "*******"
click at [392, 195] on span "Так" at bounding box center [390, 197] width 10 height 9
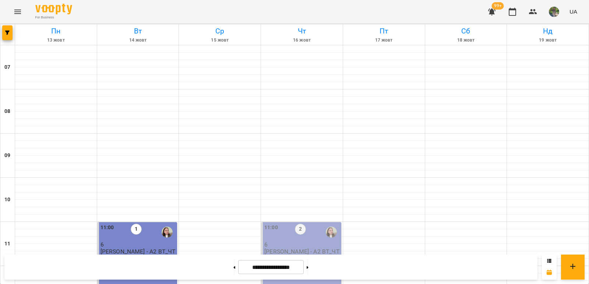
scroll to position [74, 0]
click at [8, 35] on button "button" at bounding box center [7, 32] width 10 height 15
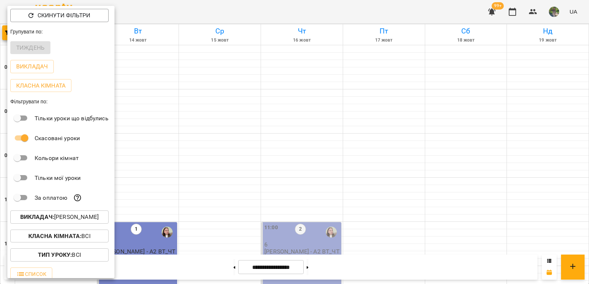
click at [90, 220] on p "Викладач : Кожухар Валерія" at bounding box center [59, 217] width 78 height 9
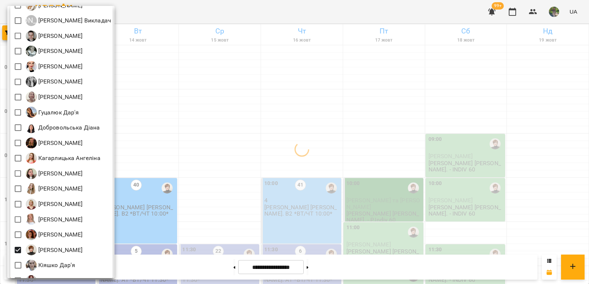
click at [179, 193] on div at bounding box center [294, 142] width 589 height 284
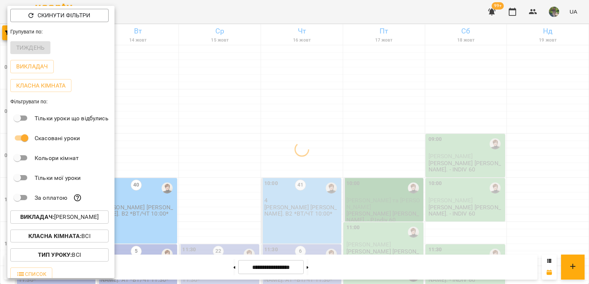
click at [203, 183] on div "Всі Iván Sánchez-Gil Maribel Адамович Вікторія А Андрій Тест Викладач Безкорова…" at bounding box center [294, 142] width 589 height 284
click at [209, 145] on div at bounding box center [294, 142] width 589 height 284
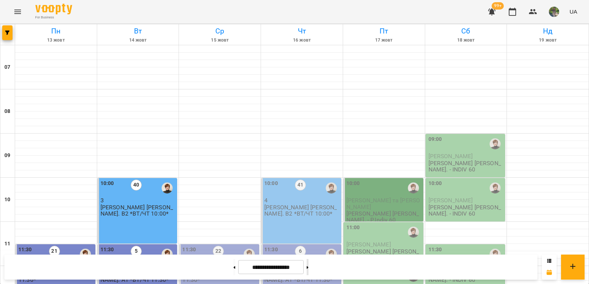
click at [308, 269] on icon at bounding box center [308, 267] width 2 height 3
type input "**********"
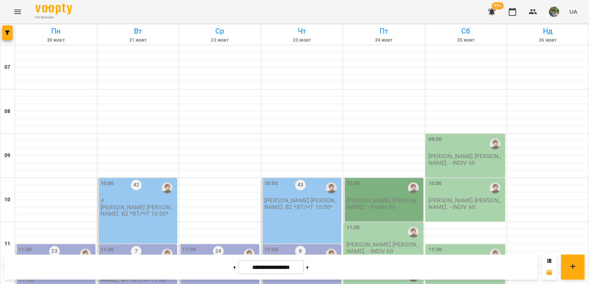
scroll to position [110, 0]
click at [372, 178] on div "10:00 Кухно І. - P.Indiv 60" at bounding box center [383, 199] width 80 height 43
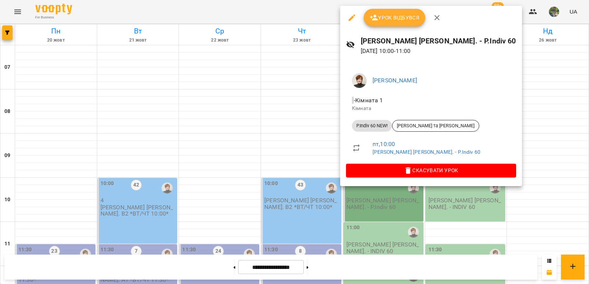
click at [492, 218] on div at bounding box center [294, 142] width 589 height 284
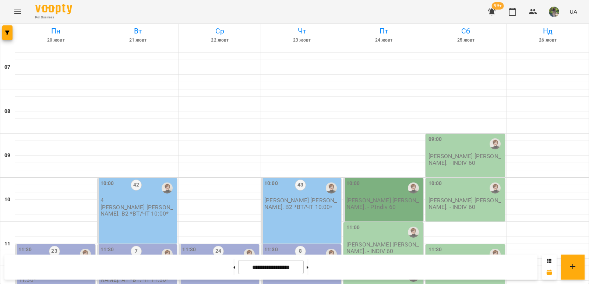
click at [360, 241] on p "Кухно І. - INDIV 60" at bounding box center [383, 247] width 75 height 13
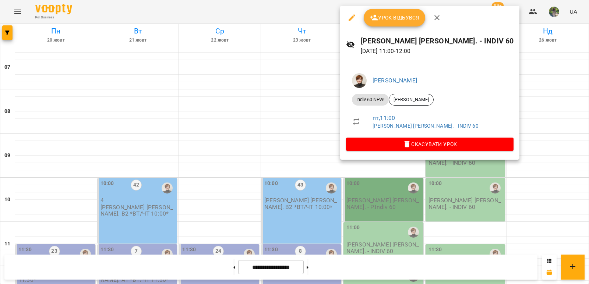
click at [466, 189] on div at bounding box center [294, 142] width 589 height 284
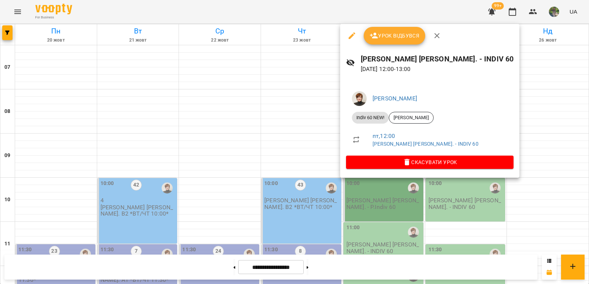
click at [447, 197] on div at bounding box center [294, 142] width 589 height 284
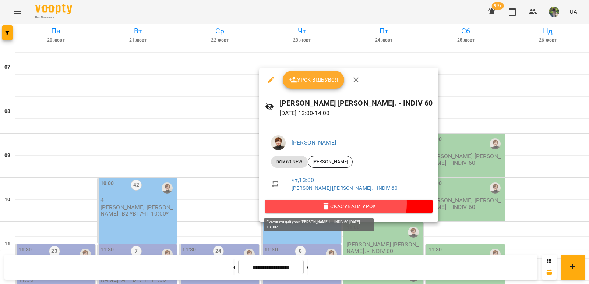
click at [335, 204] on span "Скасувати Урок" at bounding box center [349, 206] width 156 height 9
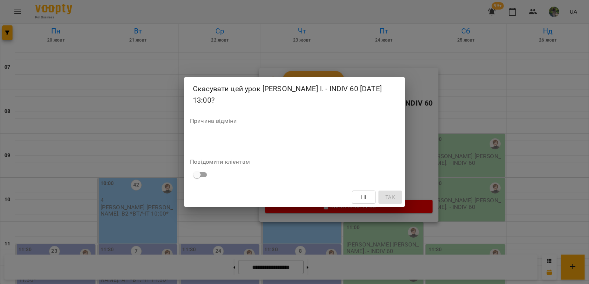
click at [302, 135] on textarea at bounding box center [294, 138] width 209 height 7
type textarea "*******"
click at [386, 193] on span "Так" at bounding box center [390, 197] width 10 height 9
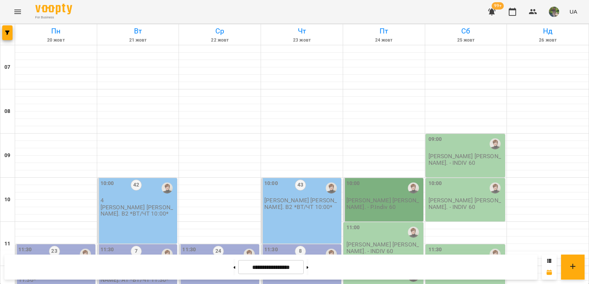
scroll to position [294, 0]
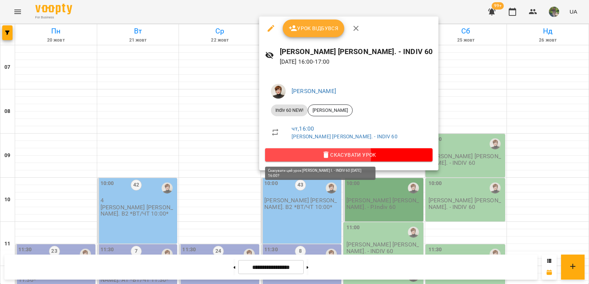
click at [304, 155] on span "Скасувати Урок" at bounding box center [349, 155] width 156 height 9
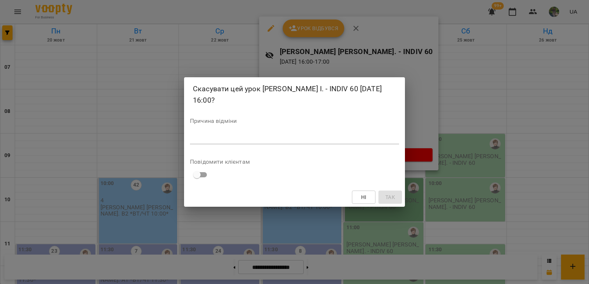
click at [281, 135] on textarea at bounding box center [294, 138] width 209 height 7
type textarea "*******"
click at [389, 193] on span "Так" at bounding box center [390, 197] width 10 height 9
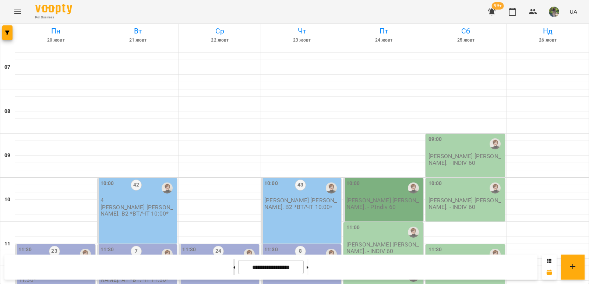
drag, startPoint x: 224, startPoint y: 265, endPoint x: 226, endPoint y: 272, distance: 6.8
click at [233, 265] on button at bounding box center [234, 267] width 2 height 16
type input "**********"
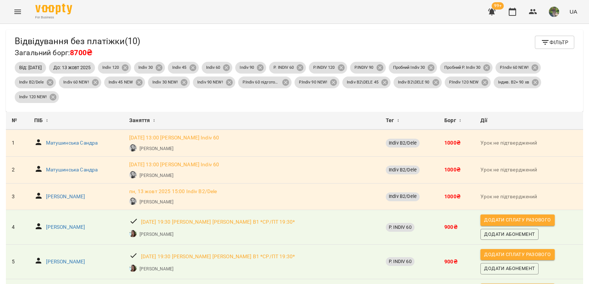
click at [556, 39] on span "Фільтр" at bounding box center [555, 42] width 28 height 9
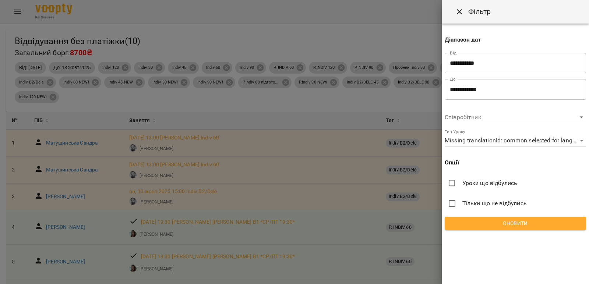
click at [488, 84] on input "**********" at bounding box center [515, 89] width 141 height 21
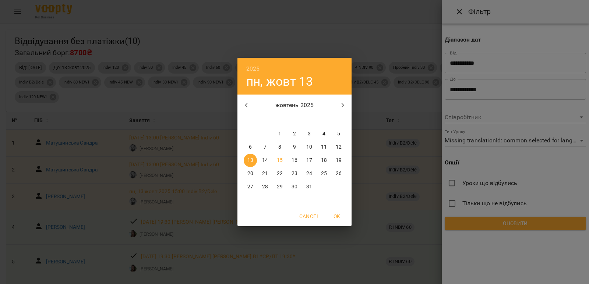
click at [266, 158] on p "14" at bounding box center [265, 160] width 6 height 7
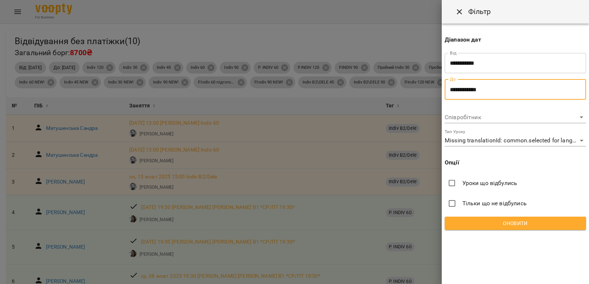
type input "**********"
click at [521, 221] on span "Оновити" at bounding box center [515, 223] width 130 height 9
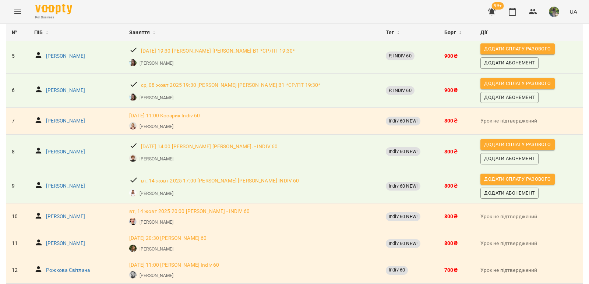
scroll to position [177, 0]
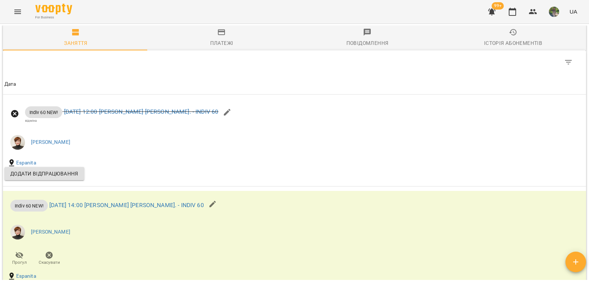
click at [504, 40] on div "Історія абонементів" at bounding box center [513, 43] width 58 height 9
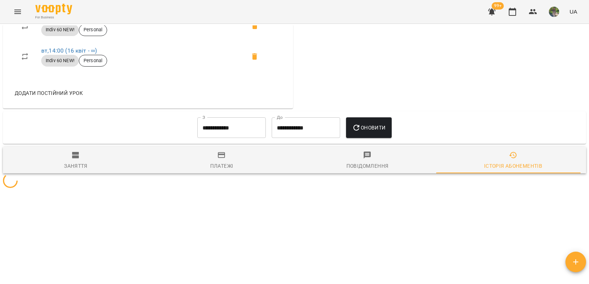
scroll to position [555, 0]
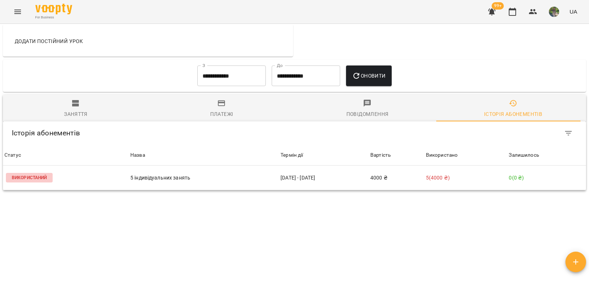
click at [221, 77] on input "**********" at bounding box center [231, 76] width 68 height 21
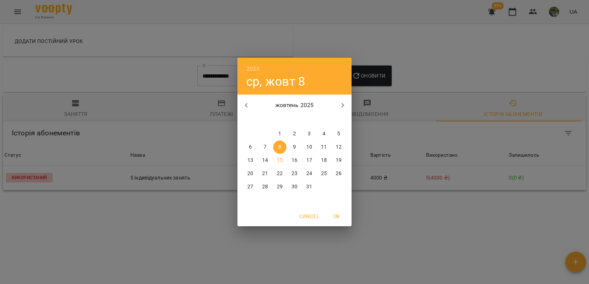
click at [244, 105] on icon "button" at bounding box center [246, 105] width 9 height 9
click at [245, 105] on icon "button" at bounding box center [246, 105] width 9 height 9
drag, startPoint x: 262, startPoint y: 131, endPoint x: 313, endPoint y: 107, distance: 56.5
click at [262, 132] on span "1" at bounding box center [264, 133] width 13 height 7
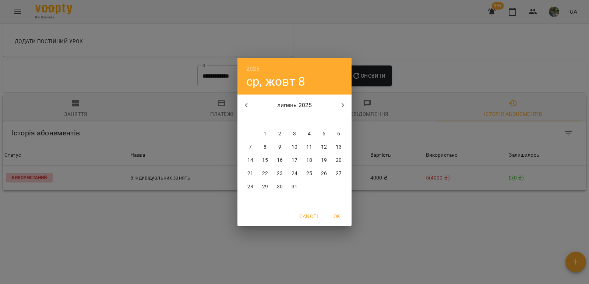
type input "**********"
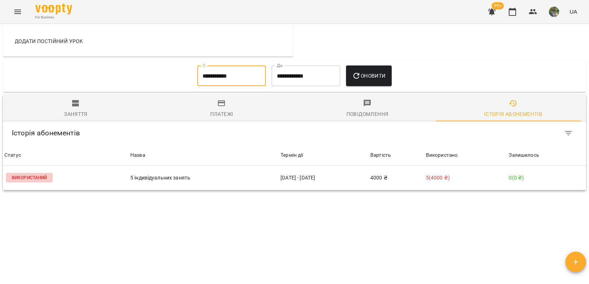
click at [373, 79] on span "Оновити" at bounding box center [368, 75] width 33 height 9
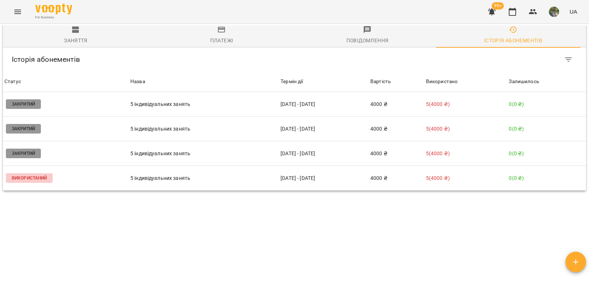
scroll to position [629, 0]
click at [74, 37] on div "Заняття" at bounding box center [76, 40] width 24 height 9
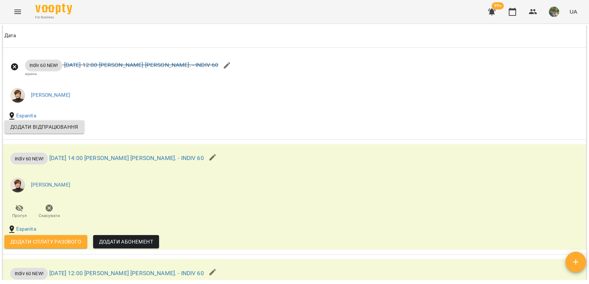
scroll to position [3751, 0]
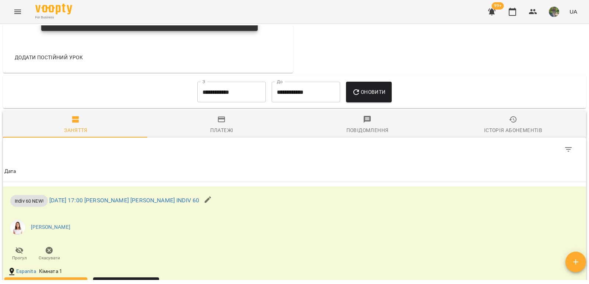
click at [501, 168] on th "Дата" at bounding box center [294, 171] width 583 height 21
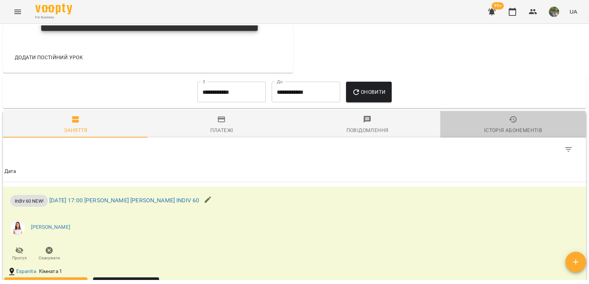
click at [500, 135] on div "Історія абонементів" at bounding box center [513, 130] width 58 height 9
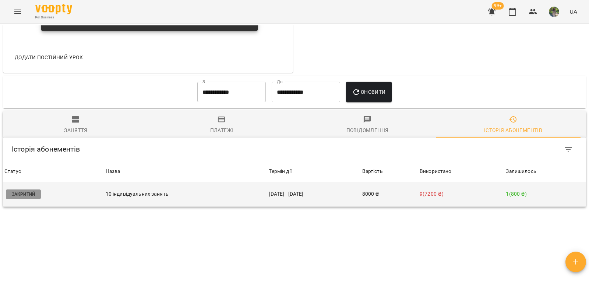
click at [452, 205] on td "9 ( 7200 ₴ )" at bounding box center [461, 194] width 86 height 25
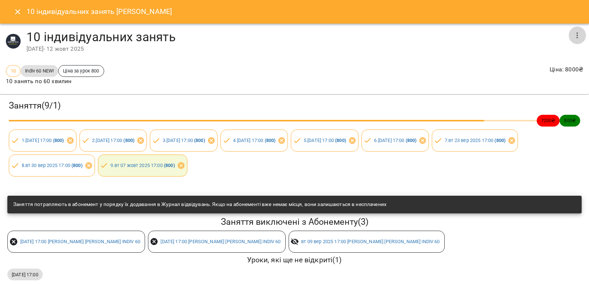
click at [576, 37] on icon "button" at bounding box center [576, 35] width 1 height 6
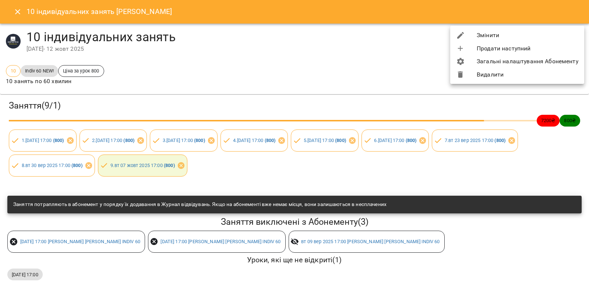
click at [475, 38] on div at bounding box center [466, 35] width 21 height 9
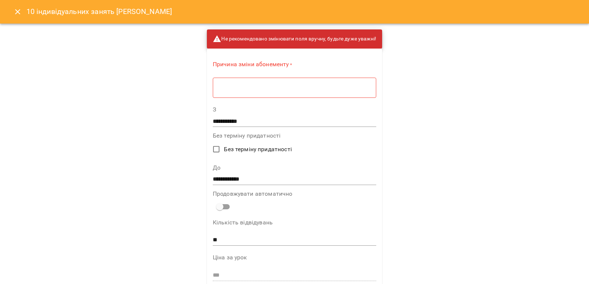
click at [234, 92] on div "* ​" at bounding box center [294, 87] width 163 height 21
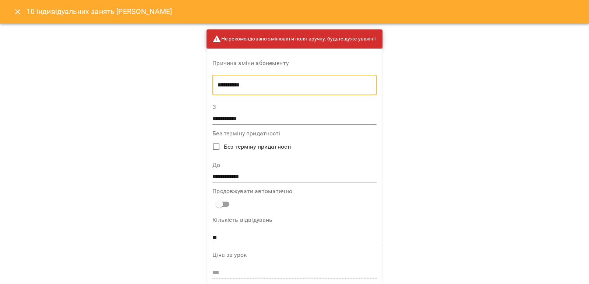
type textarea "**********"
click at [255, 175] on input "**********" at bounding box center [294, 177] width 164 height 12
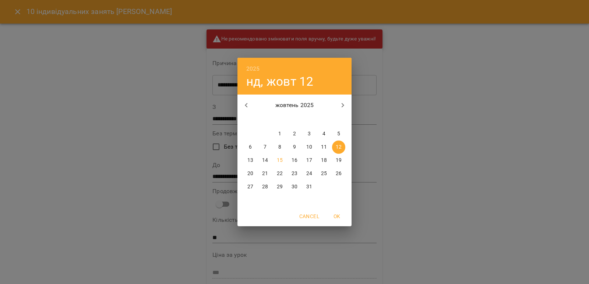
click at [336, 159] on p "19" at bounding box center [339, 160] width 6 height 7
type input "**********"
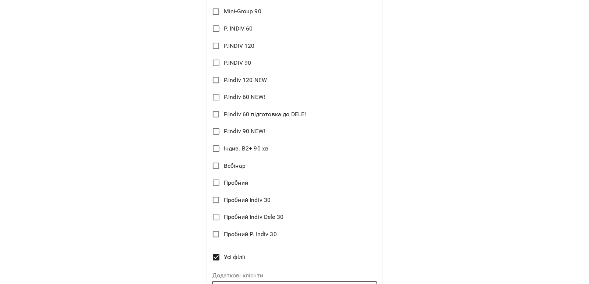
scroll to position [818, 0]
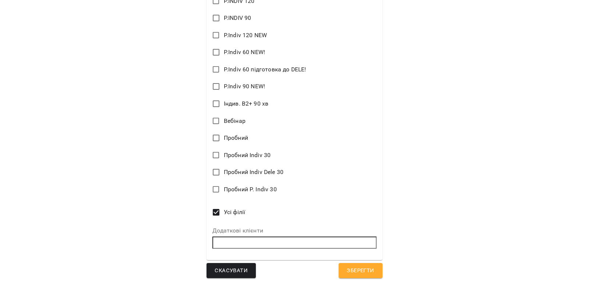
click at [375, 272] on button "Зберегти" at bounding box center [360, 270] width 43 height 15
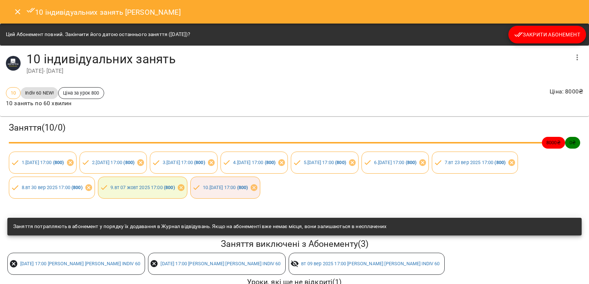
click at [16, 10] on icon "Close" at bounding box center [17, 11] width 9 height 9
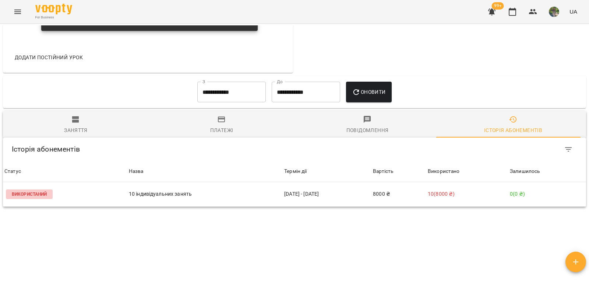
scroll to position [375, 0]
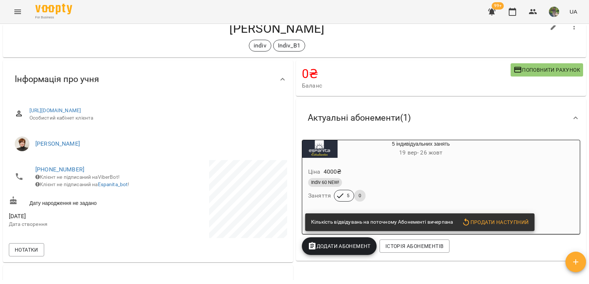
scroll to position [37, 0]
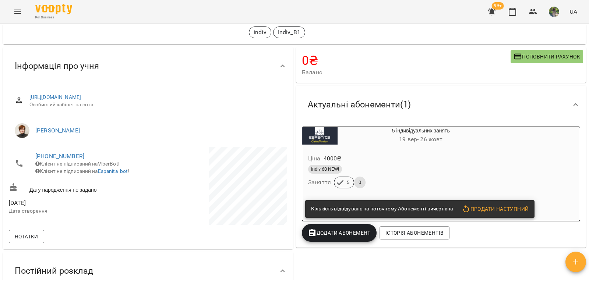
click at [365, 137] on h6 "19 вер - 26 жовт" at bounding box center [421, 139] width 167 height 10
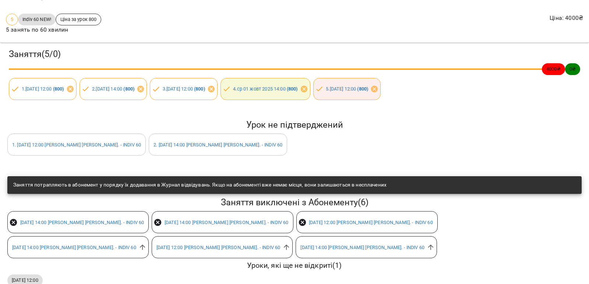
scroll to position [0, 0]
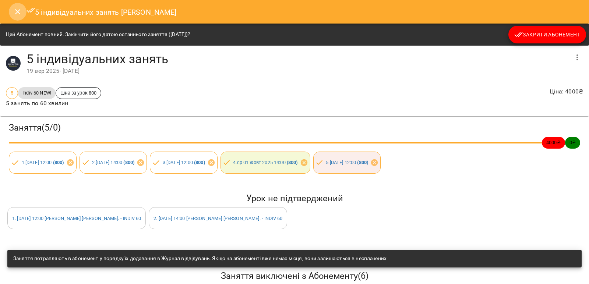
click at [18, 8] on icon "Close" at bounding box center [17, 11] width 9 height 9
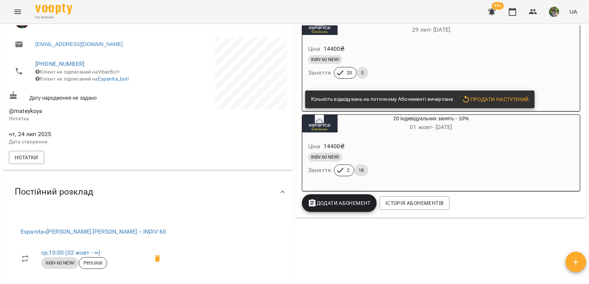
scroll to position [147, 0]
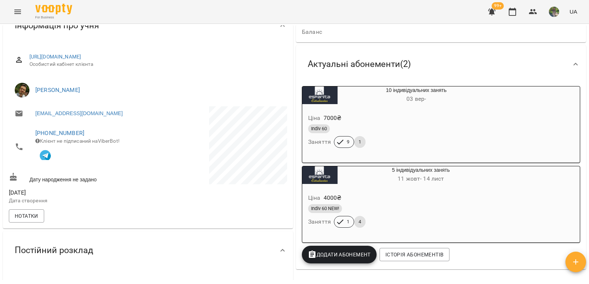
scroll to position [110, 0]
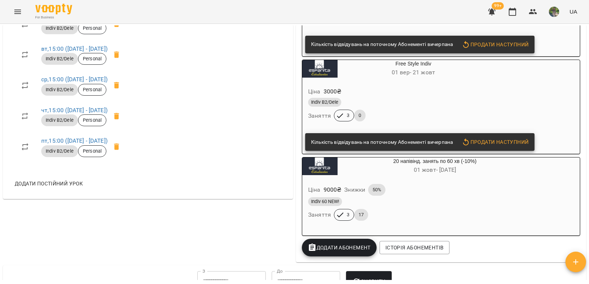
scroll to position [515, 0]
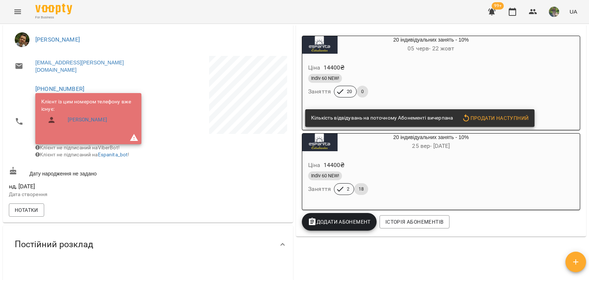
scroll to position [147, 0]
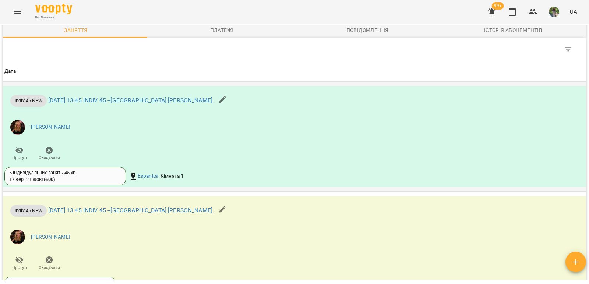
scroll to position [515, 0]
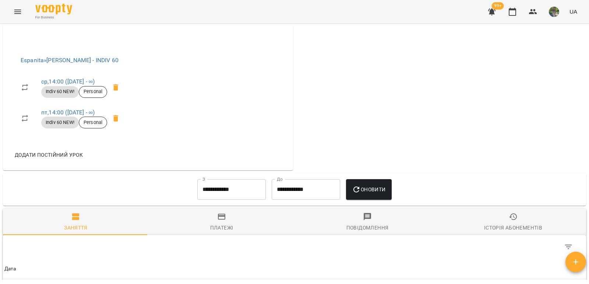
scroll to position [258, 0]
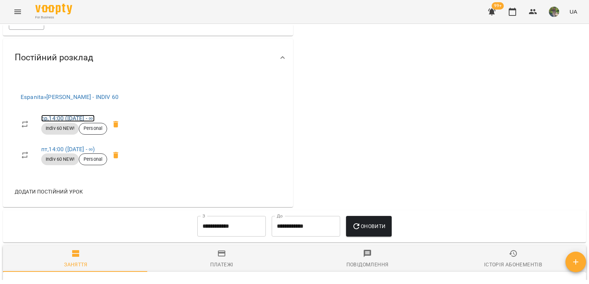
click at [95, 122] on link "ср , 14:00 (25 черв - ∞)" at bounding box center [67, 118] width 53 height 7
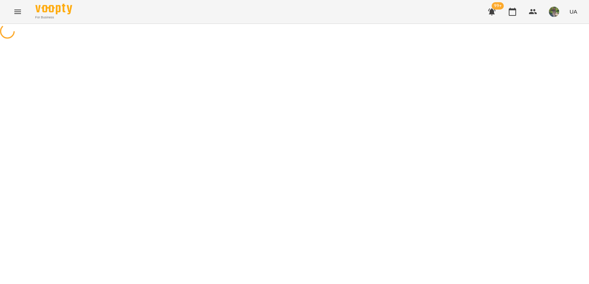
select select "*"
select select "**********"
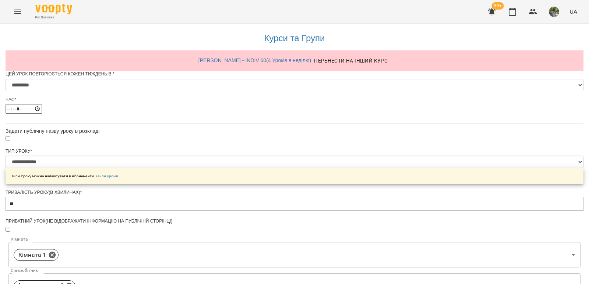
scroll to position [342, 0]
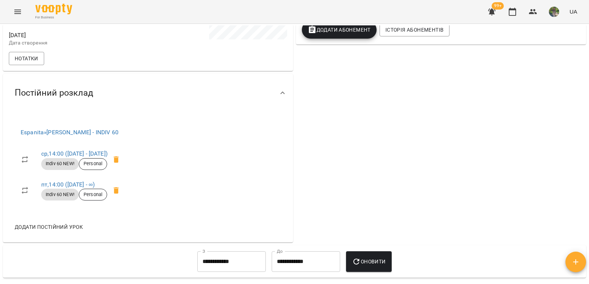
scroll to position [294, 0]
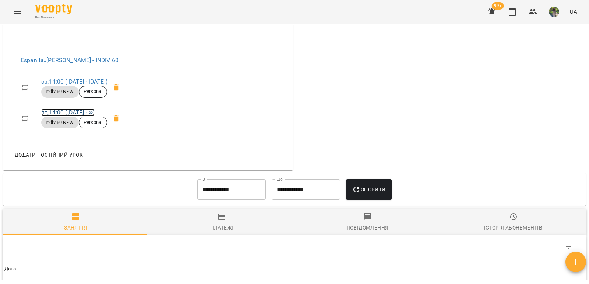
click at [85, 116] on link "пт , 14:00 (25 черв - ∞)" at bounding box center [67, 112] width 53 height 7
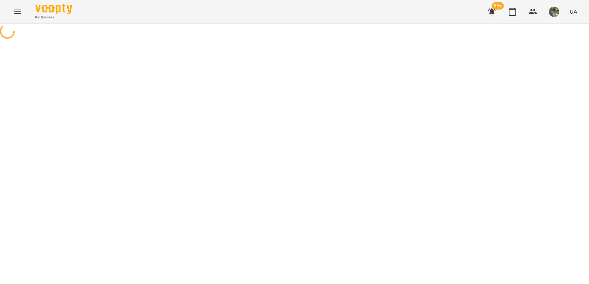
select select "*"
select select "**********"
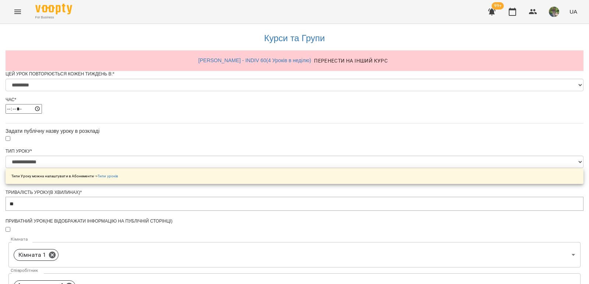
scroll to position [342, 0]
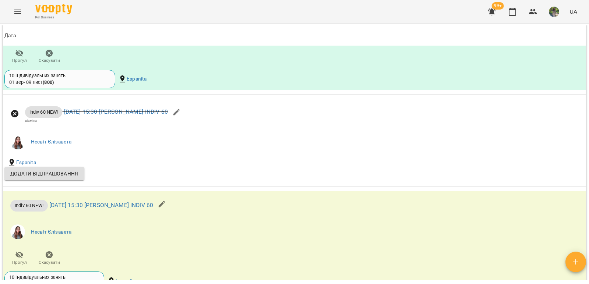
scroll to position [626, 0]
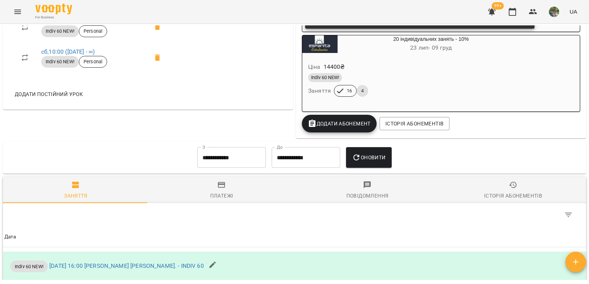
scroll to position [405, 0]
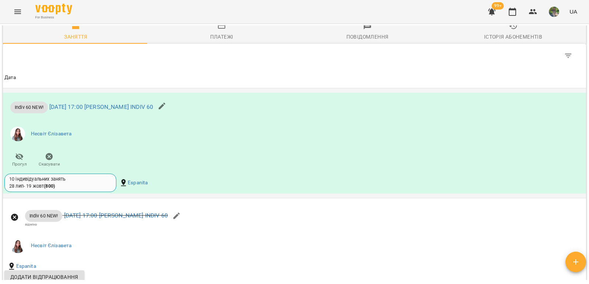
scroll to position [478, 0]
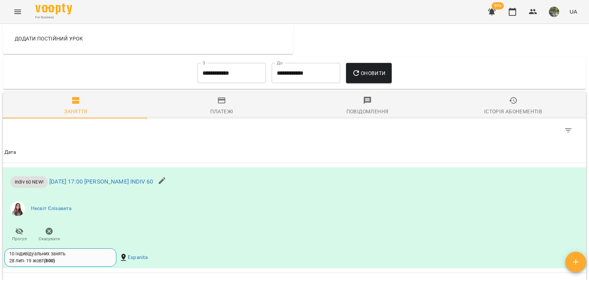
click at [515, 116] on div "Історія абонементів" at bounding box center [513, 111] width 58 height 9
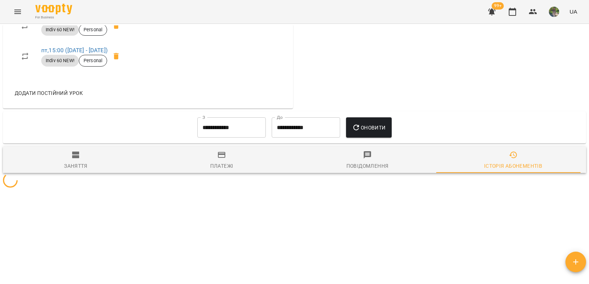
scroll to position [442, 0]
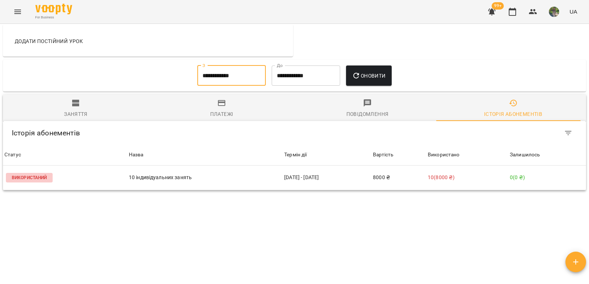
click at [216, 80] on input "**********" at bounding box center [231, 76] width 68 height 21
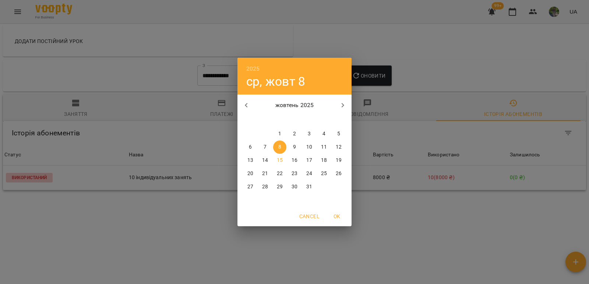
click at [242, 101] on icon "button" at bounding box center [246, 105] width 9 height 9
drag, startPoint x: 306, startPoint y: 132, endPoint x: 329, endPoint y: 113, distance: 30.1
click at [306, 132] on span "1" at bounding box center [309, 133] width 13 height 7
type input "**********"
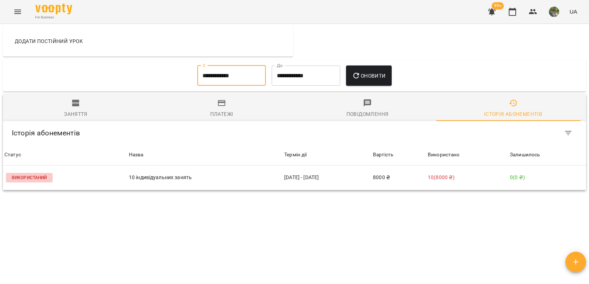
click at [366, 80] on span "Оновити" at bounding box center [368, 75] width 33 height 9
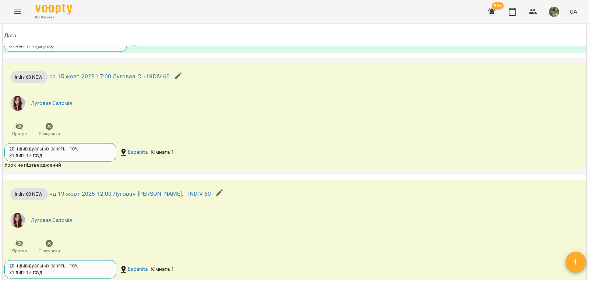
scroll to position [736, 0]
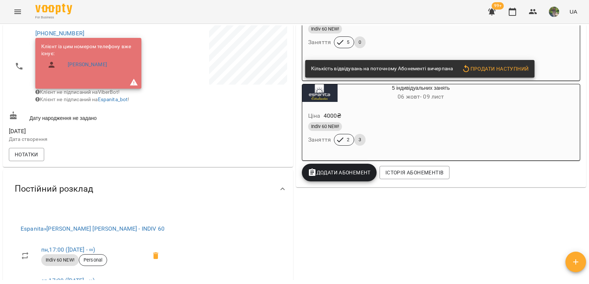
scroll to position [184, 0]
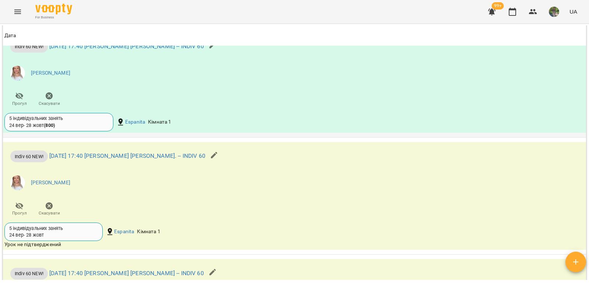
scroll to position [662, 0]
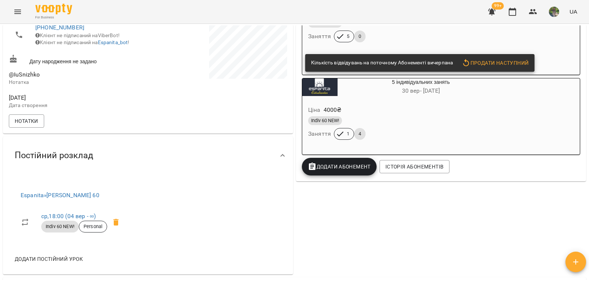
scroll to position [184, 0]
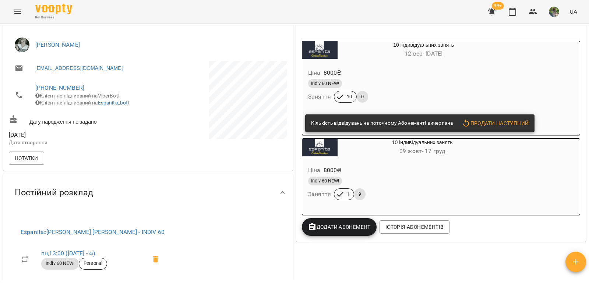
scroll to position [184, 0]
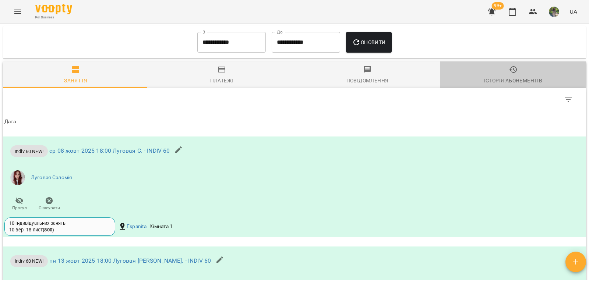
click at [512, 85] on div "Історія абонементів" at bounding box center [513, 80] width 58 height 9
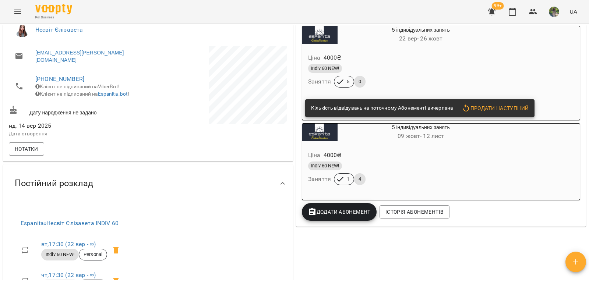
scroll to position [184, 0]
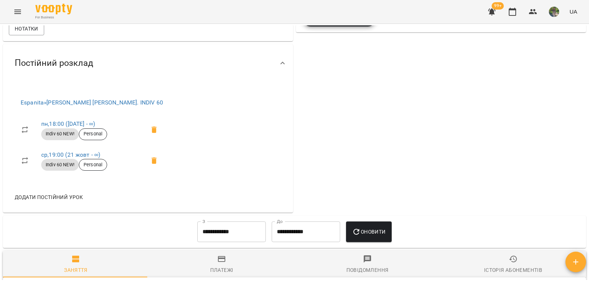
scroll to position [405, 0]
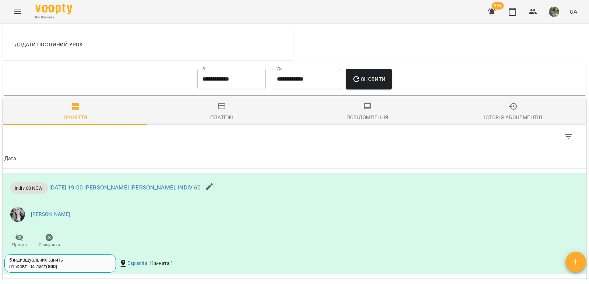
click at [492, 107] on button "Історія абонементів" at bounding box center [513, 111] width 146 height 26
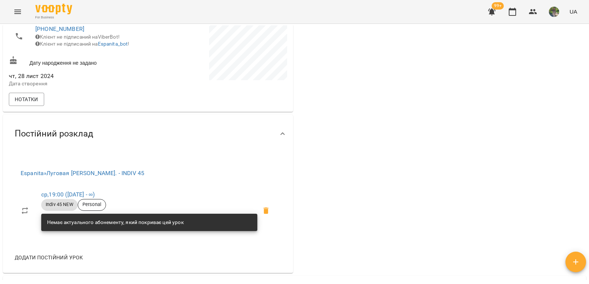
scroll to position [294, 0]
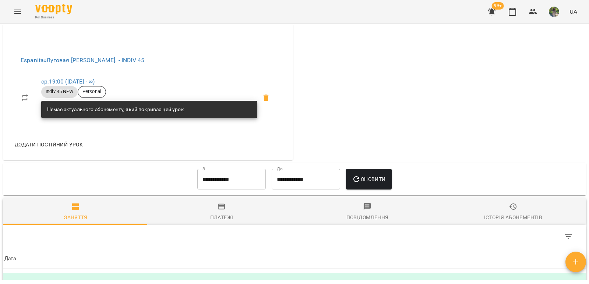
click at [509, 211] on icon "button" at bounding box center [513, 206] width 9 height 9
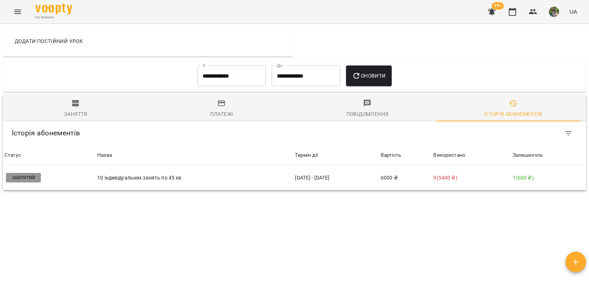
scroll to position [404, 0]
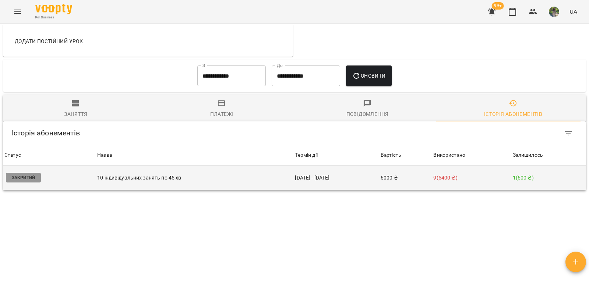
click at [410, 177] on td "6000 ₴" at bounding box center [405, 178] width 53 height 25
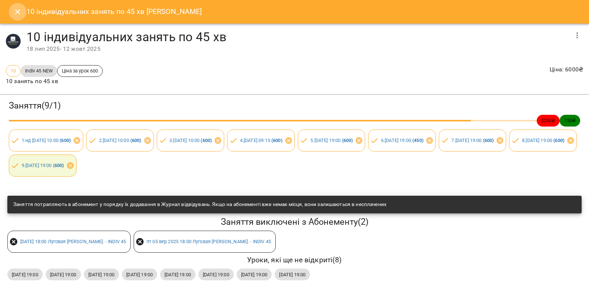
click at [16, 14] on icon "Close" at bounding box center [17, 11] width 9 height 9
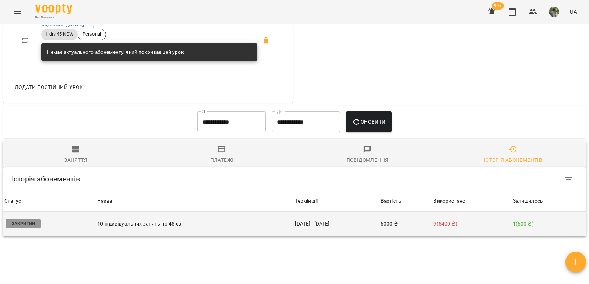
click at [490, 228] on p "9 ( 5400 ₴ )" at bounding box center [471, 224] width 76 height 8
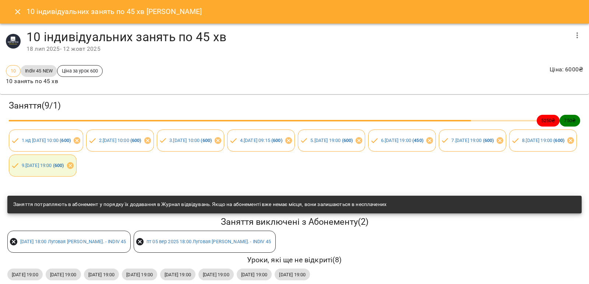
click at [573, 33] on icon "button" at bounding box center [577, 35] width 9 height 9
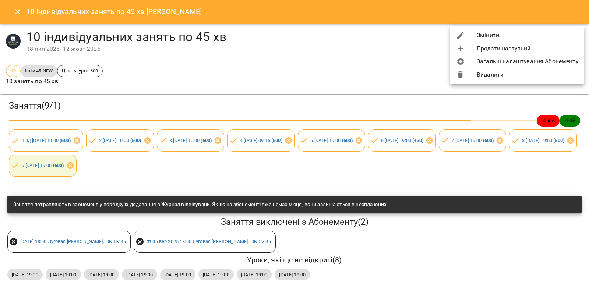
click at [476, 32] on div at bounding box center [466, 35] width 21 height 9
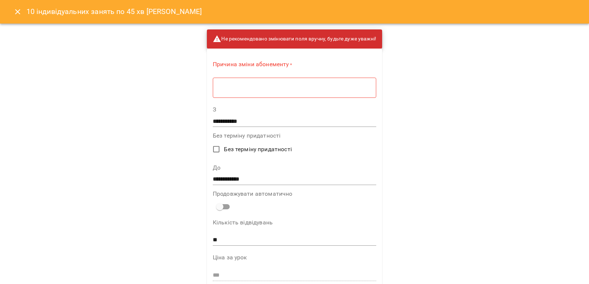
drag, startPoint x: 211, startPoint y: 93, endPoint x: 221, endPoint y: 92, distance: 10.3
click at [213, 93] on div "* ​" at bounding box center [294, 87] width 163 height 21
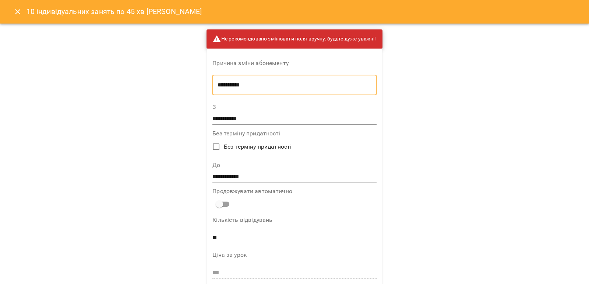
type textarea "**********"
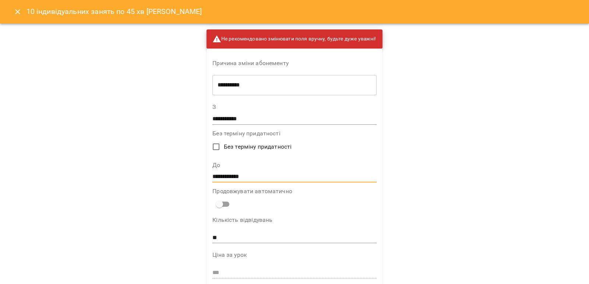
click at [261, 174] on input "**********" at bounding box center [294, 177] width 164 height 12
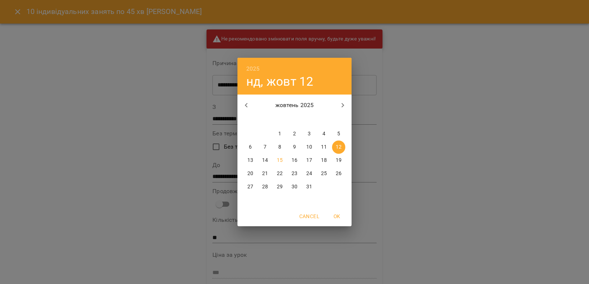
click at [342, 159] on span "19" at bounding box center [338, 160] width 13 height 7
type input "**********"
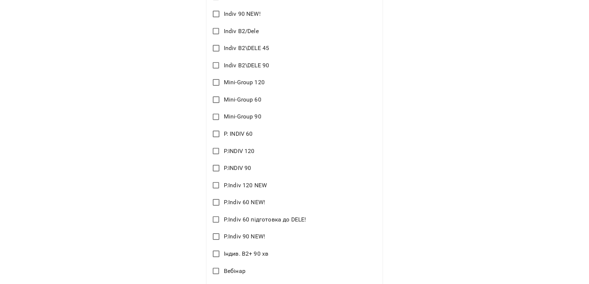
scroll to position [818, 0]
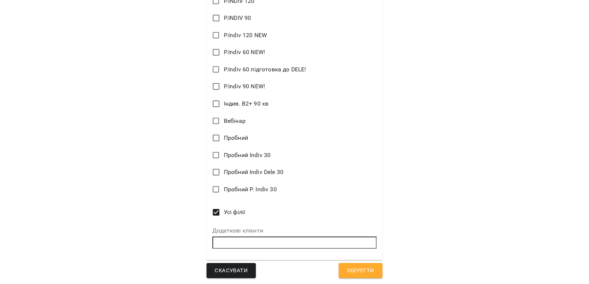
click at [367, 271] on span "Зберегти" at bounding box center [360, 271] width 27 height 10
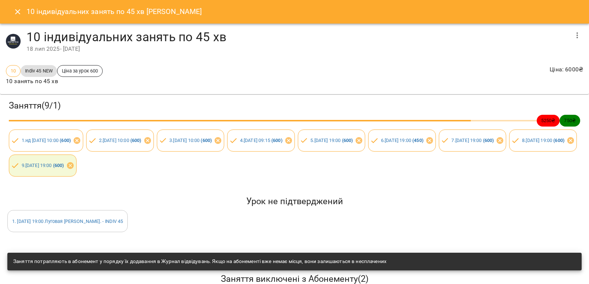
click at [15, 15] on icon "Close" at bounding box center [17, 11] width 9 height 9
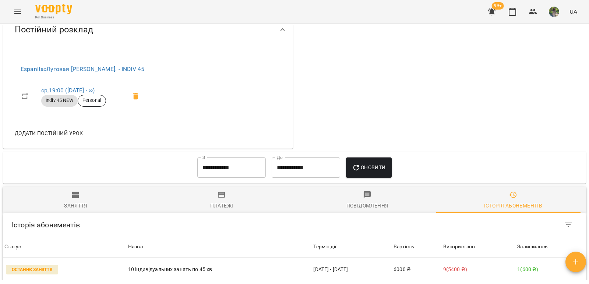
scroll to position [315, 0]
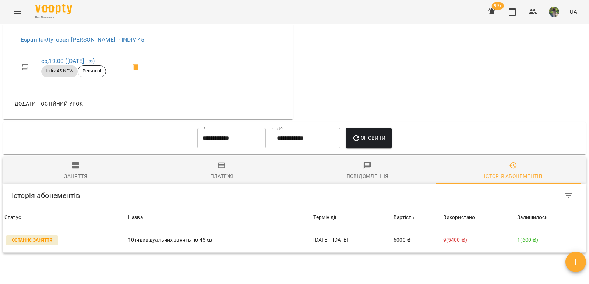
click at [66, 170] on span "Заняття" at bounding box center [75, 171] width 137 height 20
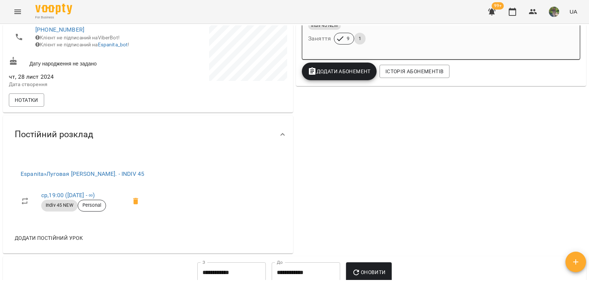
scroll to position [0, 0]
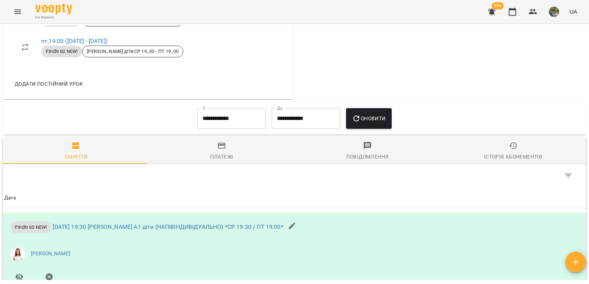
click at [514, 154] on span "Історія абонементів" at bounding box center [513, 151] width 137 height 20
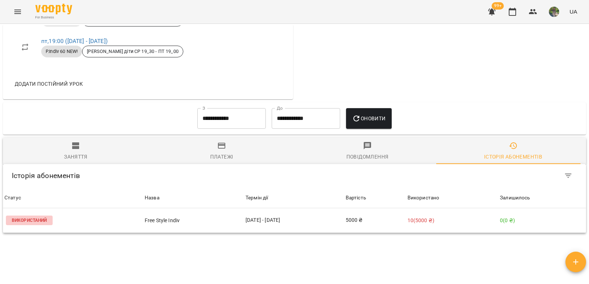
scroll to position [405, 0]
click at [230, 126] on input "**********" at bounding box center [231, 118] width 68 height 21
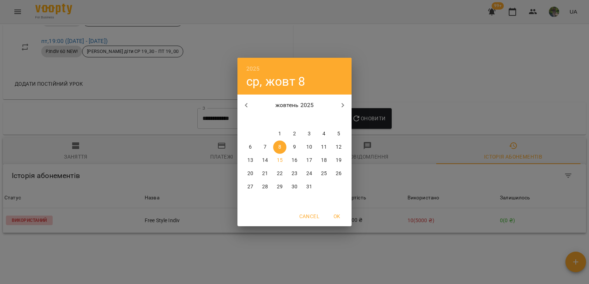
click at [247, 106] on icon "button" at bounding box center [246, 105] width 9 height 9
click at [244, 103] on icon "button" at bounding box center [246, 105] width 9 height 9
click at [308, 134] on p "1" at bounding box center [309, 133] width 3 height 7
type input "**********"
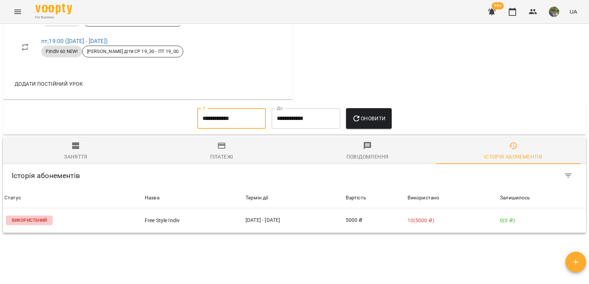
click at [379, 123] on span "Оновити" at bounding box center [368, 118] width 33 height 9
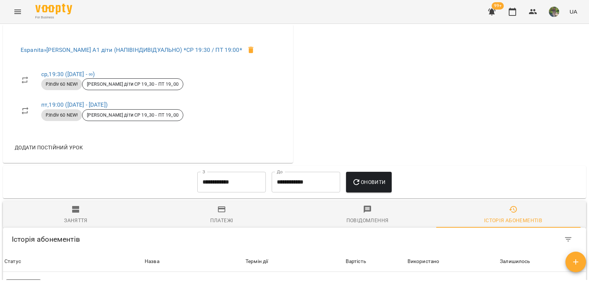
scroll to position [294, 0]
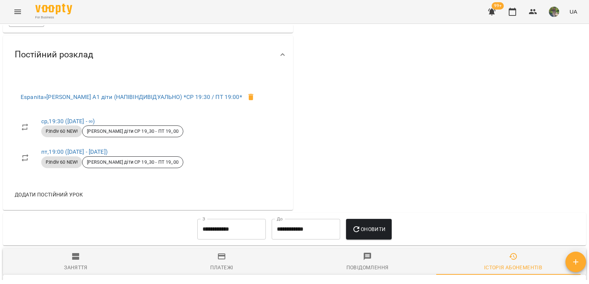
click at [395, 127] on div "22 ₴ Баланс Поповнити рахунок Докладніше 22 ₴ Абонементи 0 ₴ Групові заняття - …" at bounding box center [440, -1] width 293 height 423
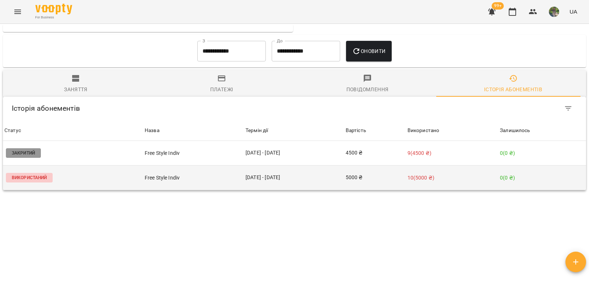
scroll to position [478, 0]
click at [406, 181] on td "5000 ₴" at bounding box center [375, 178] width 62 height 25
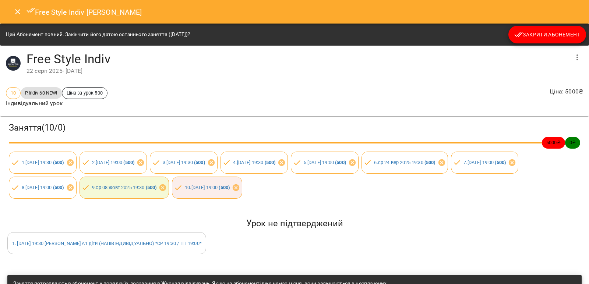
click at [15, 11] on icon "Close" at bounding box center [17, 11] width 9 height 9
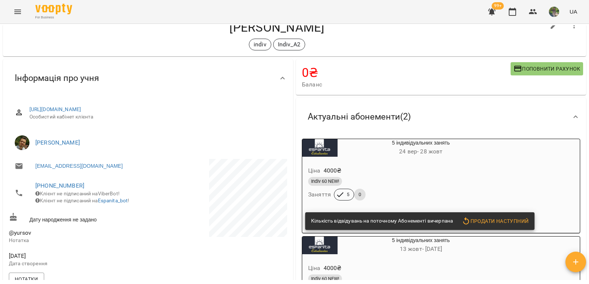
scroll to position [221, 0]
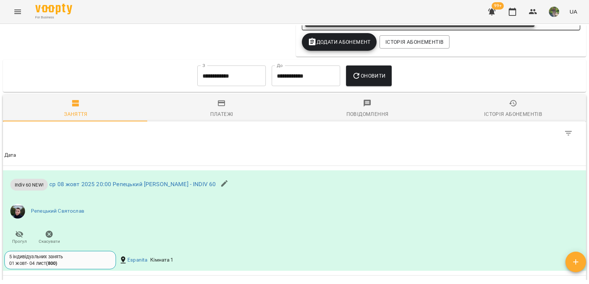
click at [504, 119] on div "Історія абонементів" at bounding box center [513, 114] width 58 height 9
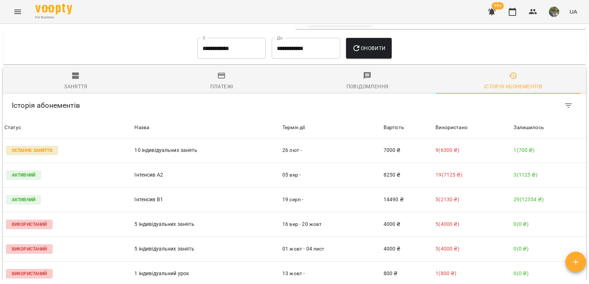
scroll to position [682, 0]
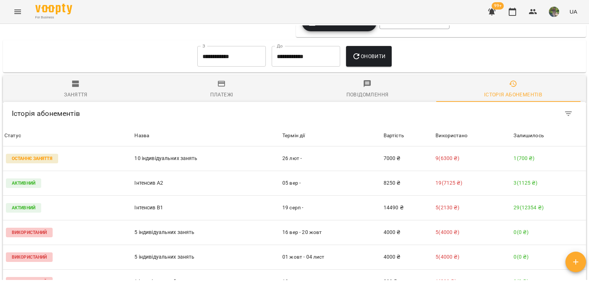
click at [219, 61] on input "**********" at bounding box center [231, 56] width 68 height 21
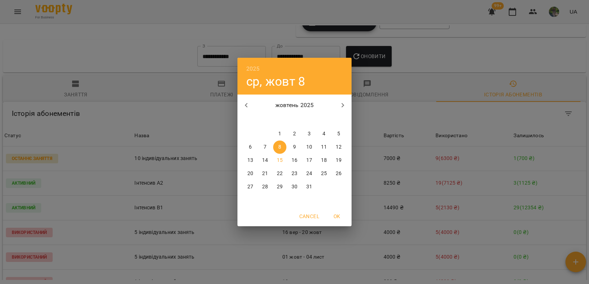
click at [247, 105] on icon "button" at bounding box center [246, 105] width 9 height 9
click at [247, 106] on icon "button" at bounding box center [246, 105] width 9 height 9
click at [308, 132] on p "1" at bounding box center [309, 133] width 3 height 7
type input "**********"
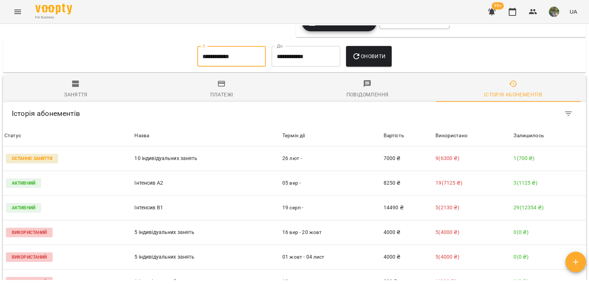
click at [379, 59] on span "Оновити" at bounding box center [368, 56] width 33 height 9
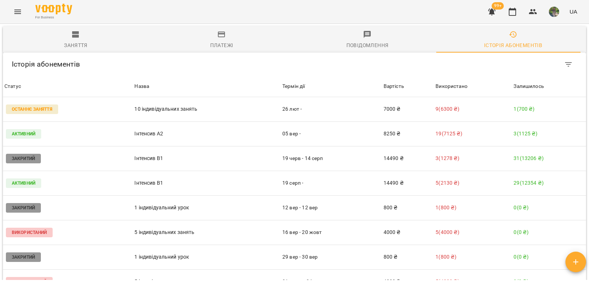
scroll to position [699, 0]
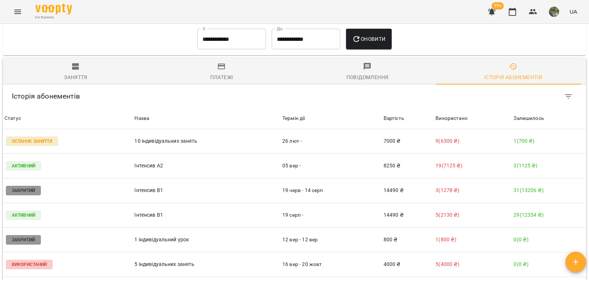
click at [73, 82] on div "Заняття" at bounding box center [76, 77] width 24 height 9
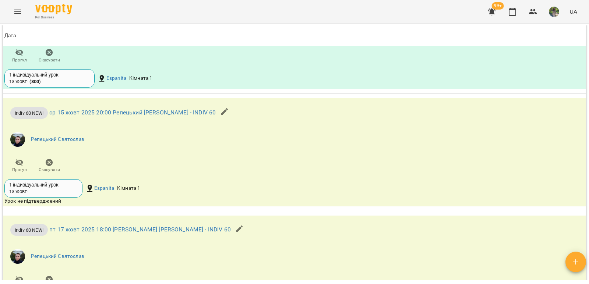
scroll to position [3202, 0]
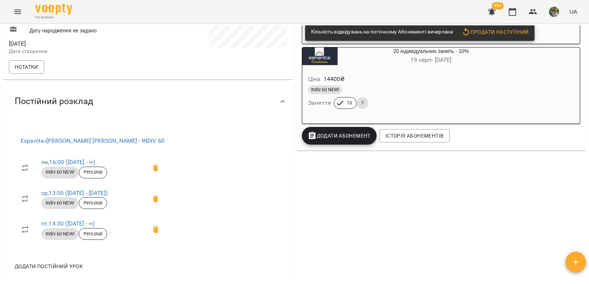
scroll to position [221, 0]
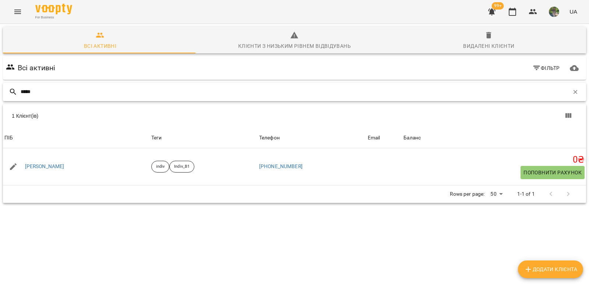
drag, startPoint x: 38, startPoint y: 93, endPoint x: 21, endPoint y: 104, distance: 19.9
click at [0, 91] on div "Всі активні Клієнти з низьким рівнем відвідувань Видалені клієнти Всі активні Ф…" at bounding box center [295, 140] width 592 height 237
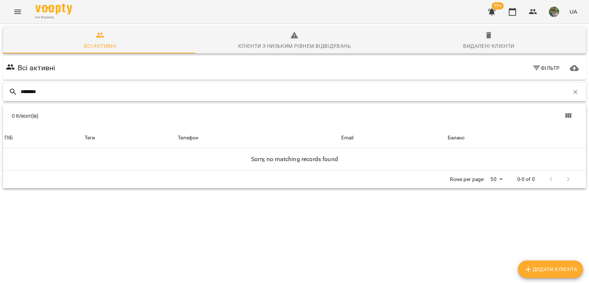
type input "********"
click at [484, 42] on div "Видалені клієнти" at bounding box center [488, 46] width 51 height 9
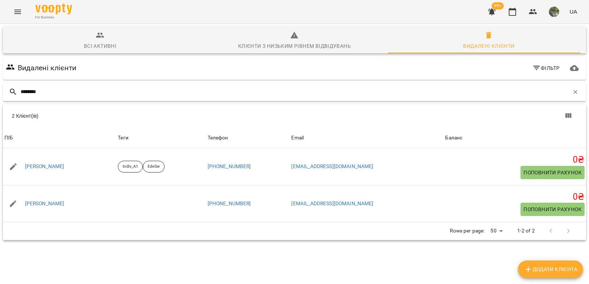
drag, startPoint x: 38, startPoint y: 99, endPoint x: 17, endPoint y: 98, distance: 21.7
click at [17, 98] on div "********" at bounding box center [294, 92] width 583 height 18
drag, startPoint x: 43, startPoint y: 91, endPoint x: 0, endPoint y: 91, distance: 43.1
click at [0, 91] on div "Всі активні Клієнти з низьким рівнем відвідувань Видалені клієнти Видалені кліє…" at bounding box center [295, 159] width 592 height 274
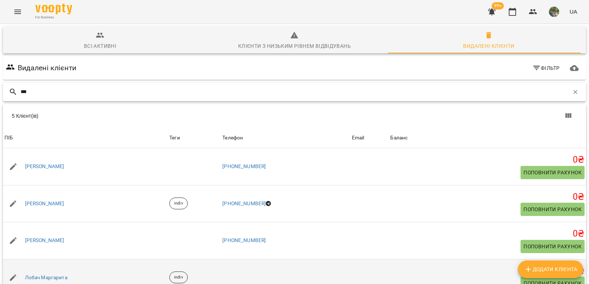
type input "***"
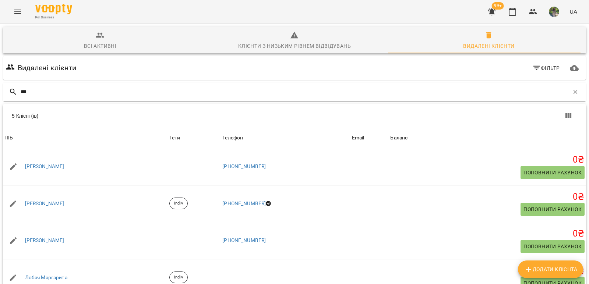
click at [84, 40] on span "Всі активні" at bounding box center [99, 41] width 185 height 20
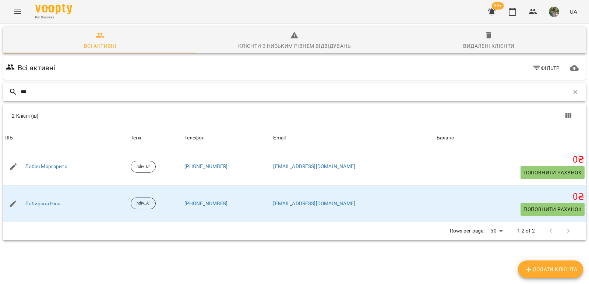
drag, startPoint x: 39, startPoint y: 88, endPoint x: 11, endPoint y: 90, distance: 28.0
click at [11, 90] on div "***" at bounding box center [294, 92] width 583 height 18
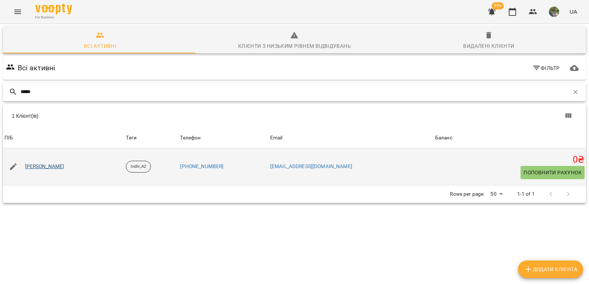
type input "*****"
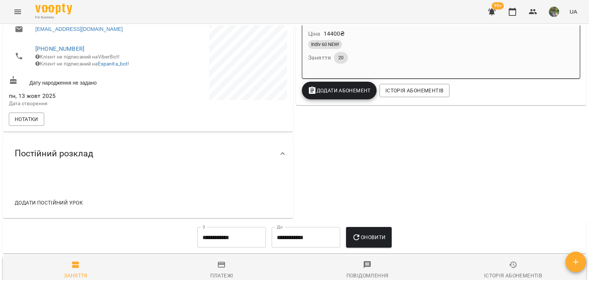
scroll to position [184, 0]
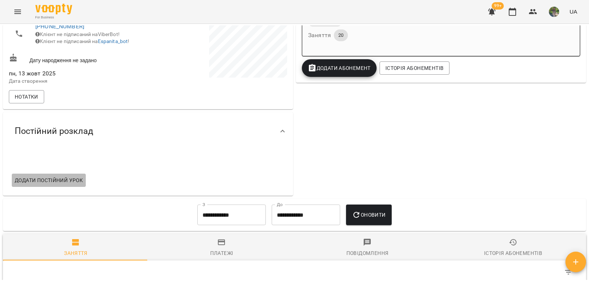
click at [72, 185] on span "Додати постійний урок" at bounding box center [49, 180] width 68 height 9
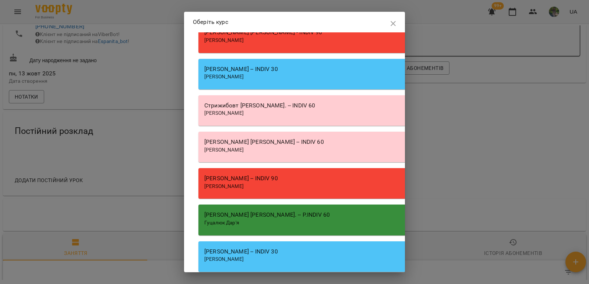
scroll to position [7722, 0]
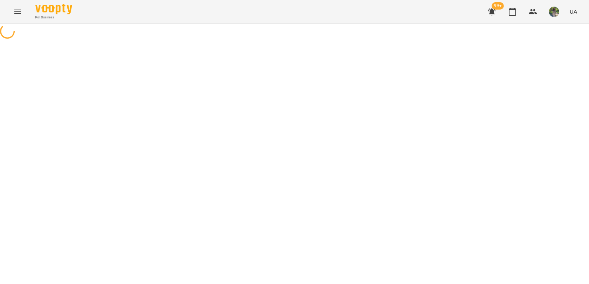
select select "********"
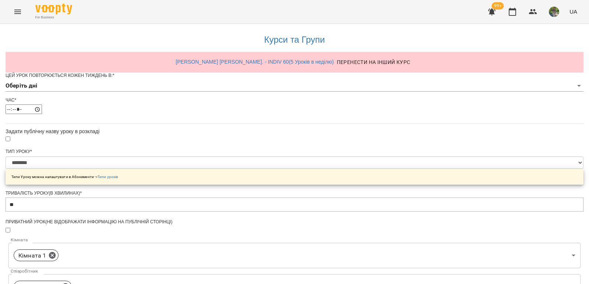
click at [373, 99] on body "**********" at bounding box center [294, 237] width 589 height 474
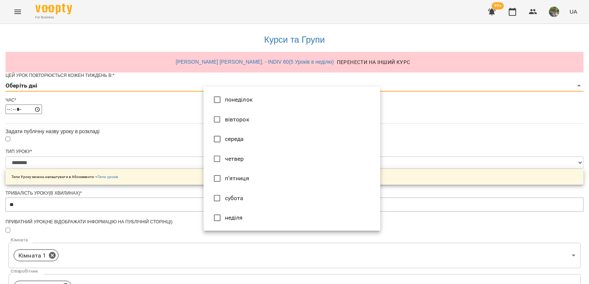
type input "*"
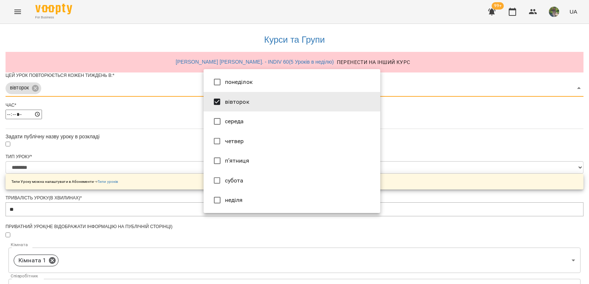
click at [460, 176] on div at bounding box center [294, 142] width 589 height 284
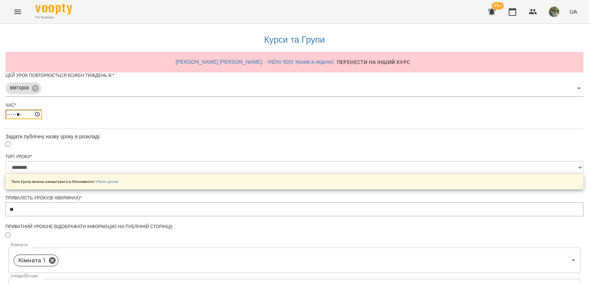
click at [42, 119] on input "*****" at bounding box center [24, 115] width 36 height 10
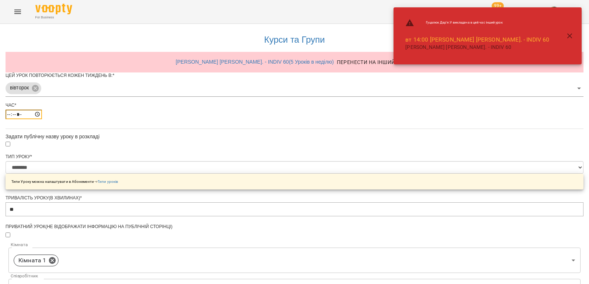
type input "*****"
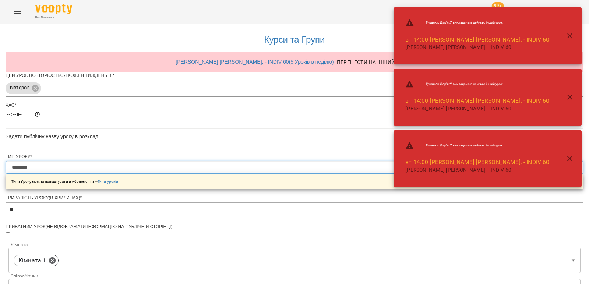
click at [376, 174] on select "**********" at bounding box center [295, 167] width 578 height 13
select select "**********"
click at [203, 174] on select "**********" at bounding box center [295, 167] width 578 height 13
click at [419, 229] on div "**********" at bounding box center [295, 252] width 578 height 457
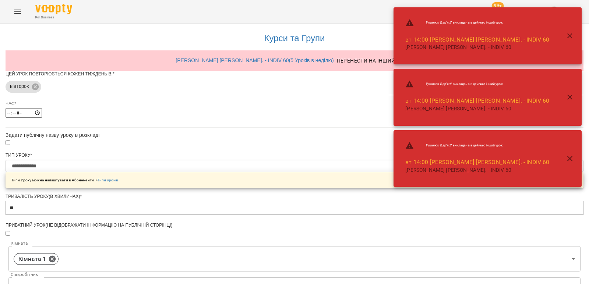
scroll to position [249, 0]
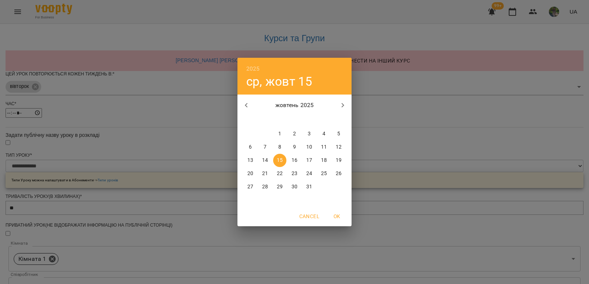
click at [263, 172] on p "21" at bounding box center [265, 173] width 6 height 7
type input "**********"
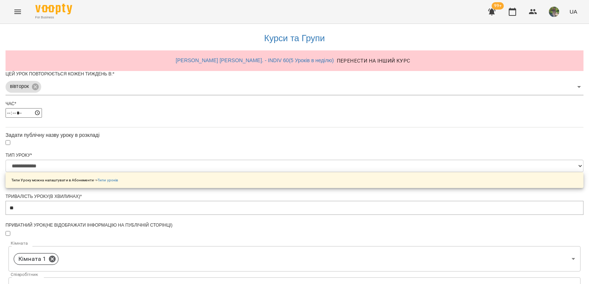
scroll to position [269, 0]
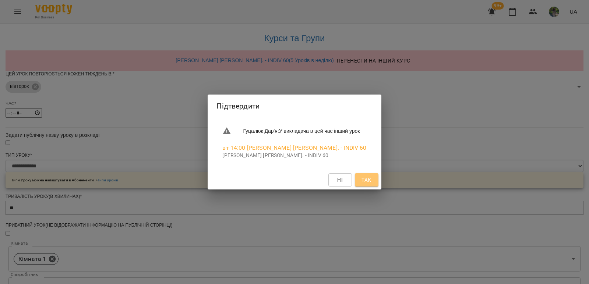
click at [369, 180] on span "Так" at bounding box center [366, 180] width 10 height 9
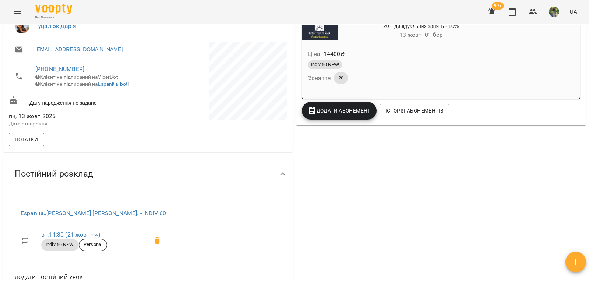
scroll to position [184, 0]
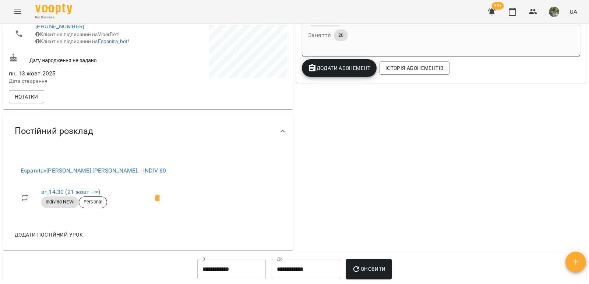
click at [66, 239] on span "Додати постійний урок" at bounding box center [49, 234] width 68 height 9
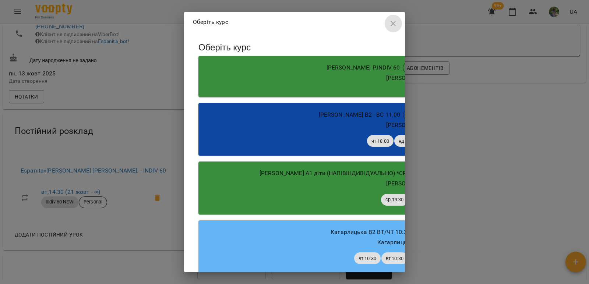
drag, startPoint x: 394, startPoint y: 23, endPoint x: 273, endPoint y: 106, distance: 146.6
click at [393, 23] on icon "button" at bounding box center [393, 23] width 5 height 5
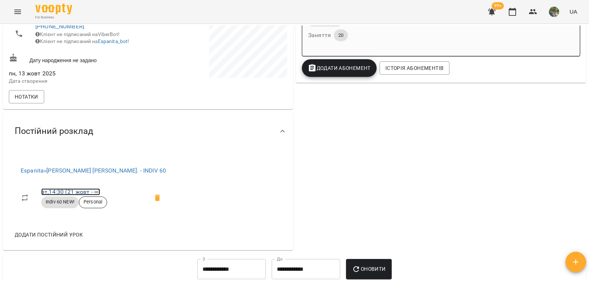
click at [83, 195] on link "вт , 14:30 (21 жовт - ∞)" at bounding box center [70, 191] width 59 height 7
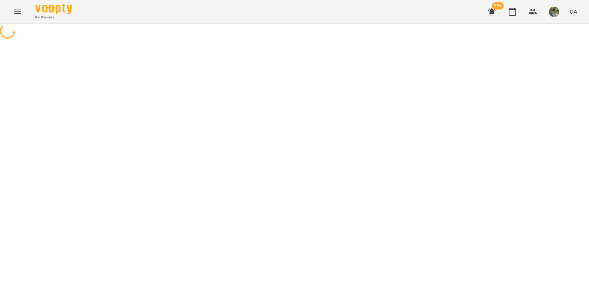
select select "*"
select select "**********"
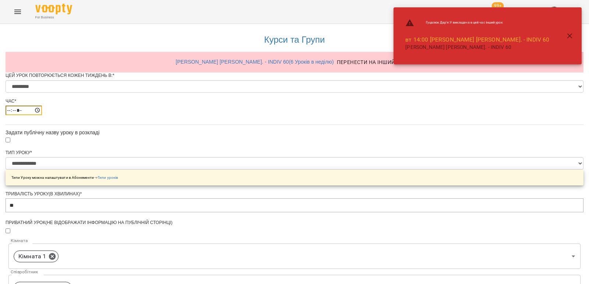
click at [42, 115] on input "*****" at bounding box center [24, 111] width 36 height 10
type input "*****"
click at [495, 137] on div "**********" at bounding box center [295, 281] width 578 height 515
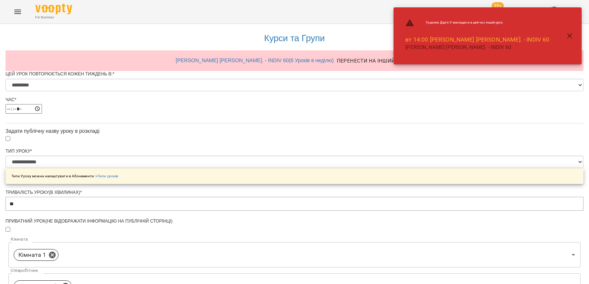
scroll to position [316, 0]
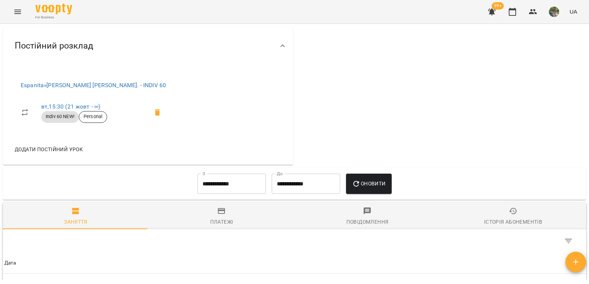
scroll to position [294, 0]
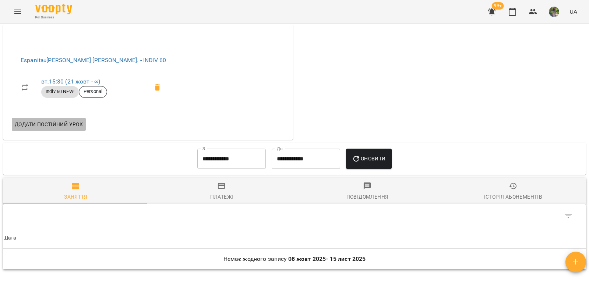
click at [36, 127] on span "Додати постійний урок" at bounding box center [49, 124] width 68 height 9
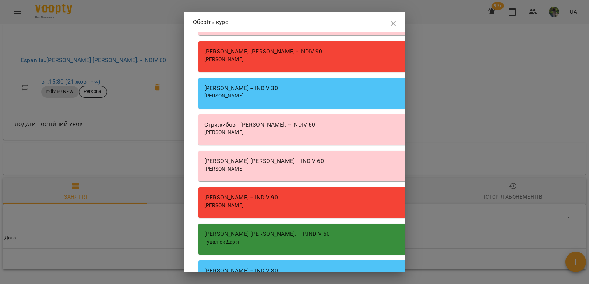
scroll to position [7627, 0]
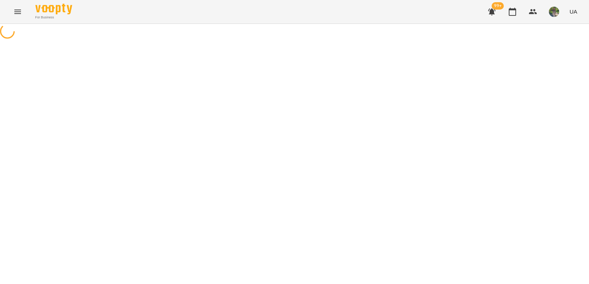
select select "********"
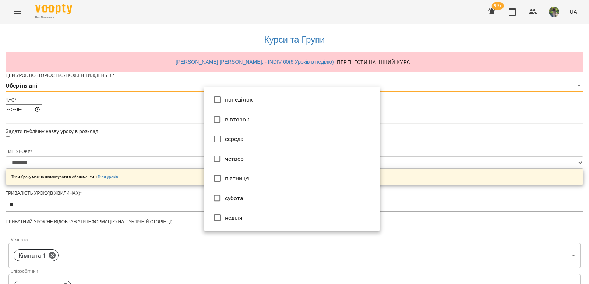
click at [375, 99] on body "**********" at bounding box center [294, 237] width 589 height 474
type input "*"
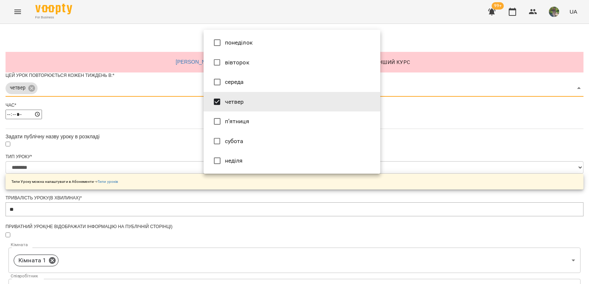
drag, startPoint x: 473, startPoint y: 174, endPoint x: 452, endPoint y: 173, distance: 20.3
click at [472, 174] on div at bounding box center [294, 142] width 589 height 284
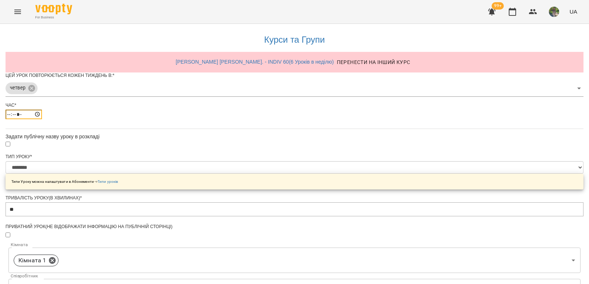
click at [42, 119] on input "*****" at bounding box center [24, 115] width 36 height 10
type input "*****"
click at [464, 146] on div "**********" at bounding box center [295, 252] width 578 height 457
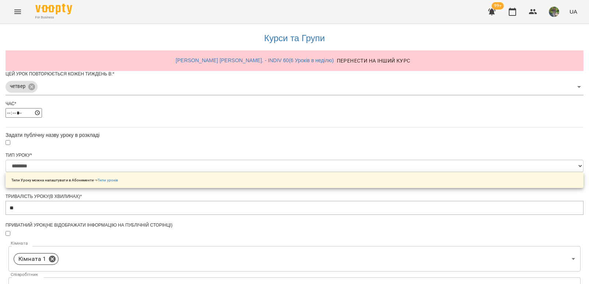
scroll to position [249, 0]
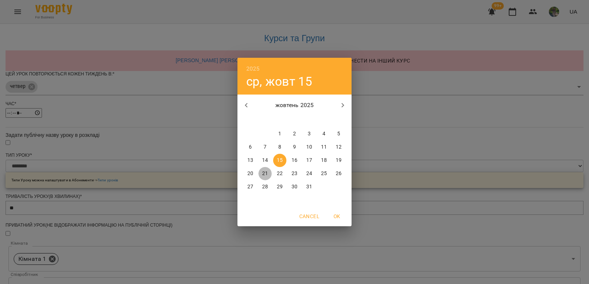
click at [267, 173] on p "21" at bounding box center [265, 173] width 6 height 7
type input "**********"
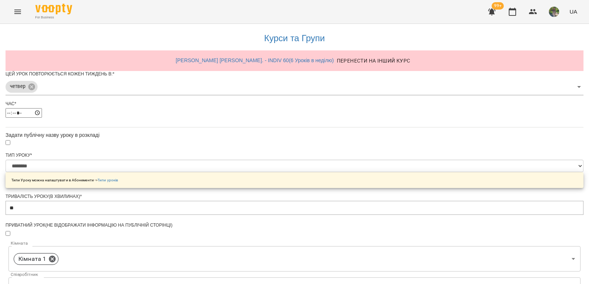
scroll to position [269, 0]
click at [430, 213] on div "**********" at bounding box center [295, 260] width 578 height 477
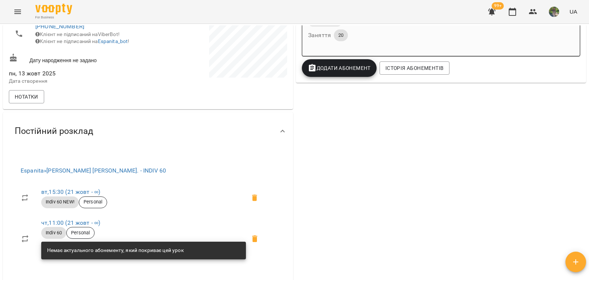
scroll to position [221, 0]
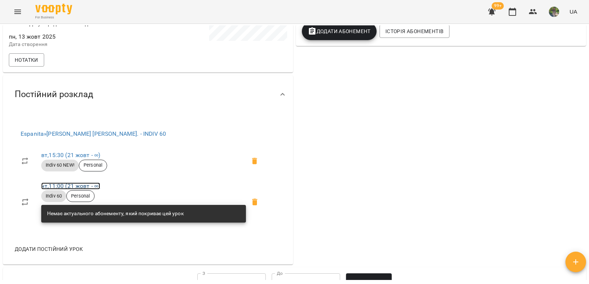
click at [97, 189] on link "чт , 11:00 (21 жовт - ∞)" at bounding box center [70, 186] width 59 height 7
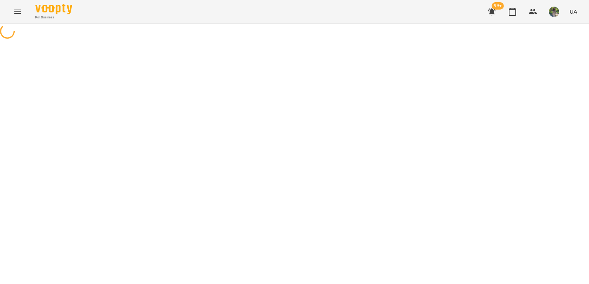
select select "*"
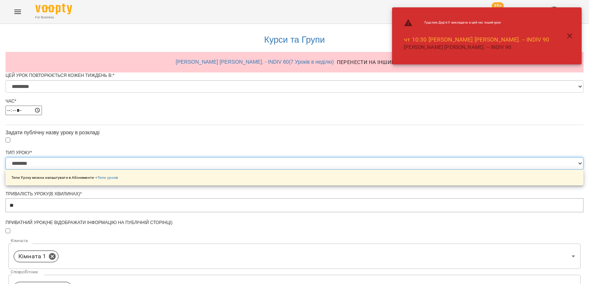
click at [378, 170] on select "**********" at bounding box center [295, 163] width 578 height 13
select select "**********"
click at [203, 170] on select "**********" at bounding box center [295, 163] width 578 height 13
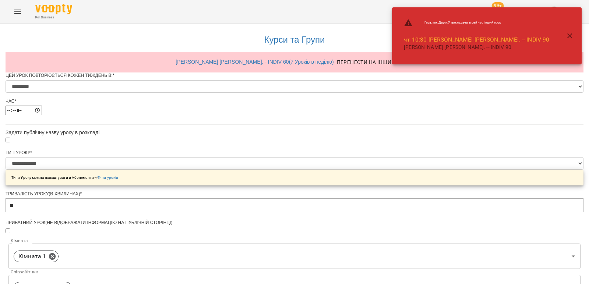
click at [465, 155] on div "**********" at bounding box center [295, 281] width 578 height 515
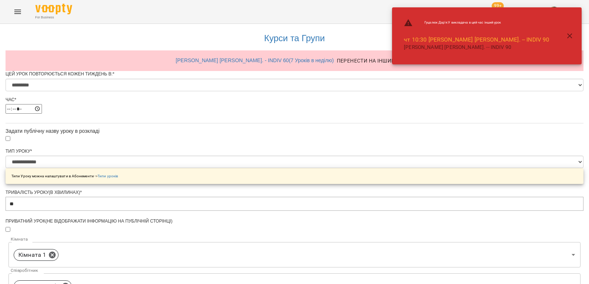
scroll to position [316, 0]
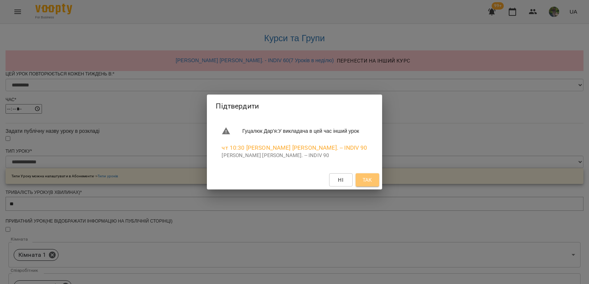
click at [371, 184] on span "Так" at bounding box center [368, 180] width 10 height 9
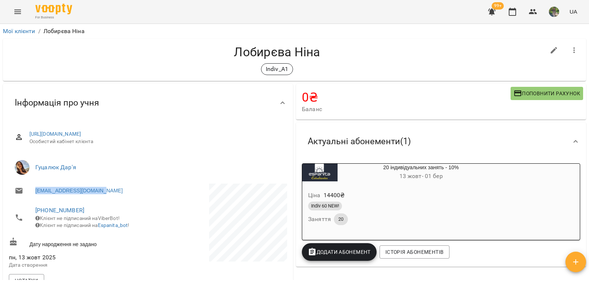
drag, startPoint x: 110, startPoint y: 188, endPoint x: 33, endPoint y: 191, distance: 77.7
click at [33, 191] on li "lobyrevanina1@gmail.com" at bounding box center [78, 191] width 138 height 15
copy link "lobyrevanina1@gmail.com"
drag, startPoint x: 78, startPoint y: 211, endPoint x: 40, endPoint y: 209, distance: 38.3
click at [26, 208] on li "+380662745313 Клієнт не підписаний на ViberBot! Клієнт не підписаний на Espanit…" at bounding box center [78, 217] width 138 height 33
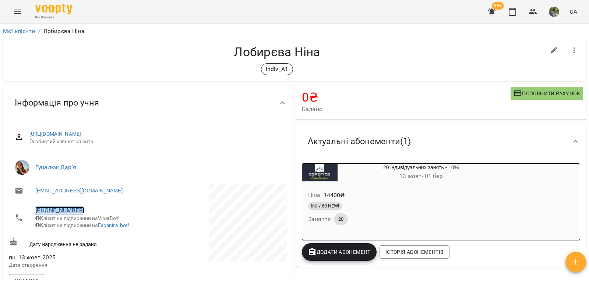
copy link "+380662745313"
drag, startPoint x: 305, startPoint y: 46, endPoint x: 234, endPoint y: 47, distance: 71.8
click at [234, 47] on h4 "Лобирєва Ніна" at bounding box center [277, 52] width 536 height 15
copy h4 "Лобирєва Ніна"
drag, startPoint x: 112, startPoint y: 190, endPoint x: 25, endPoint y: 190, distance: 86.9
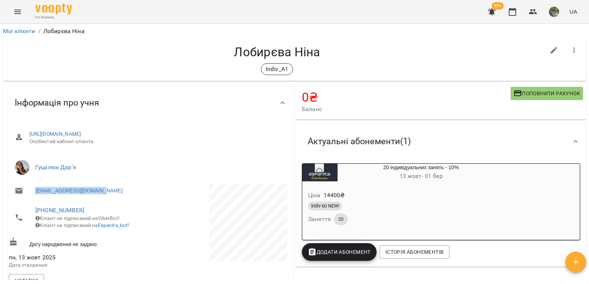
click at [25, 190] on li "lobyrevanina1@gmail.com" at bounding box center [78, 191] width 138 height 15
copy link "lobyrevanina1@gmail.com"
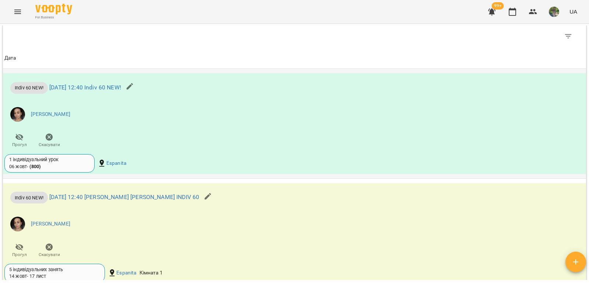
scroll to position [515, 0]
